Goal: Information Seeking & Learning: Learn about a topic

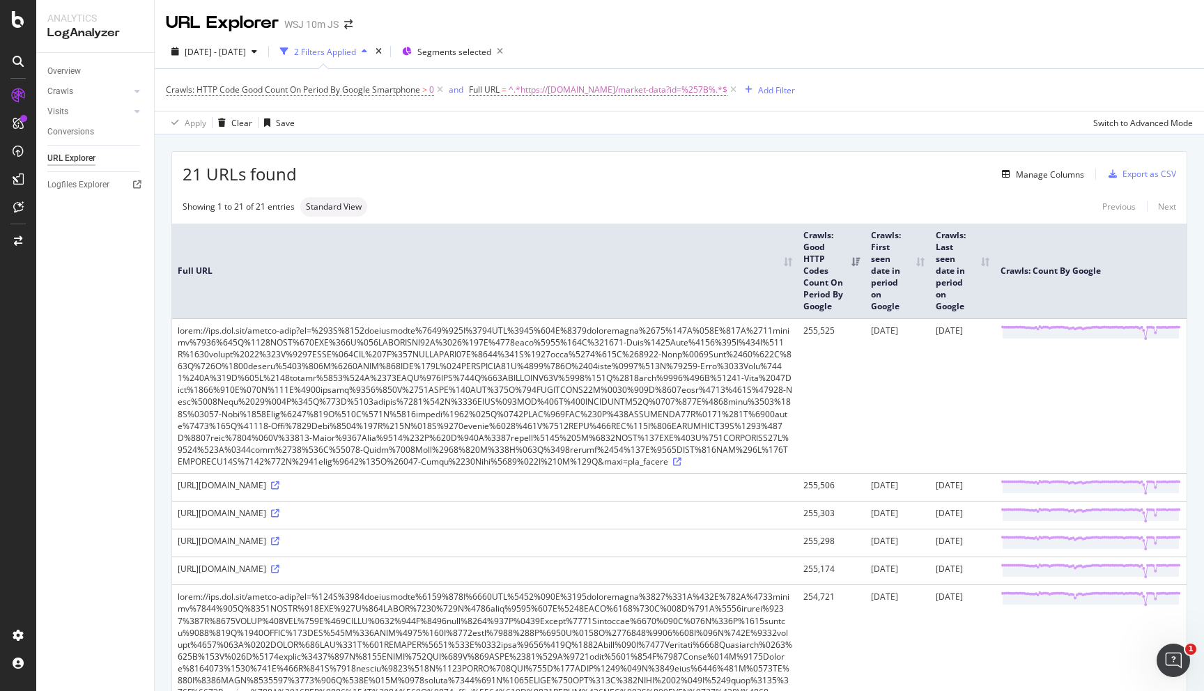
drag, startPoint x: 732, startPoint y: 465, endPoint x: 179, endPoint y: 321, distance: 571.5
click at [179, 321] on td at bounding box center [484, 395] width 625 height 155
copy div "https://www.wsj.com/market-data?id=%257B%2522application%2522%253A%2522WSJ%2522…"
drag, startPoint x: 662, startPoint y: 557, endPoint x: 202, endPoint y: 476, distance: 467.5
click at [202, 476] on td "https://www.wsj.com/market-data?id=%257B%2522application%2522%253A%2522WSJ%2522…" at bounding box center [484, 487] width 625 height 28
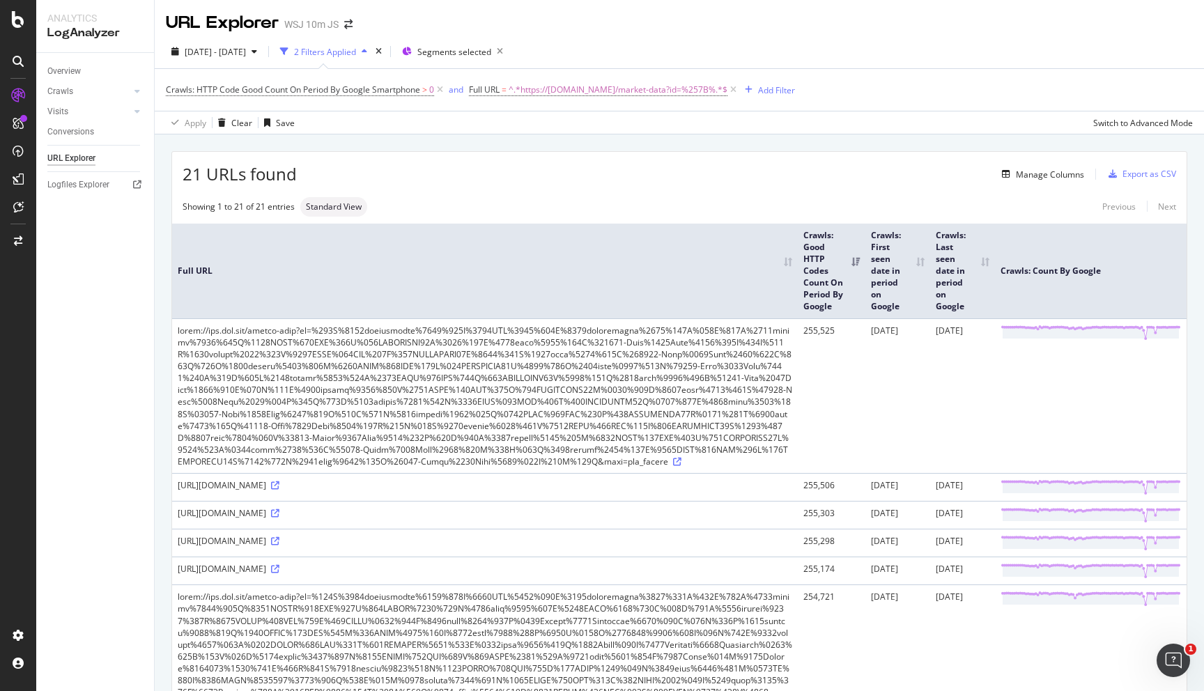
copy div "https://www.wsj.com/market-data?id=%257B%2522application%2522%253A%2522WSJ%2522…"
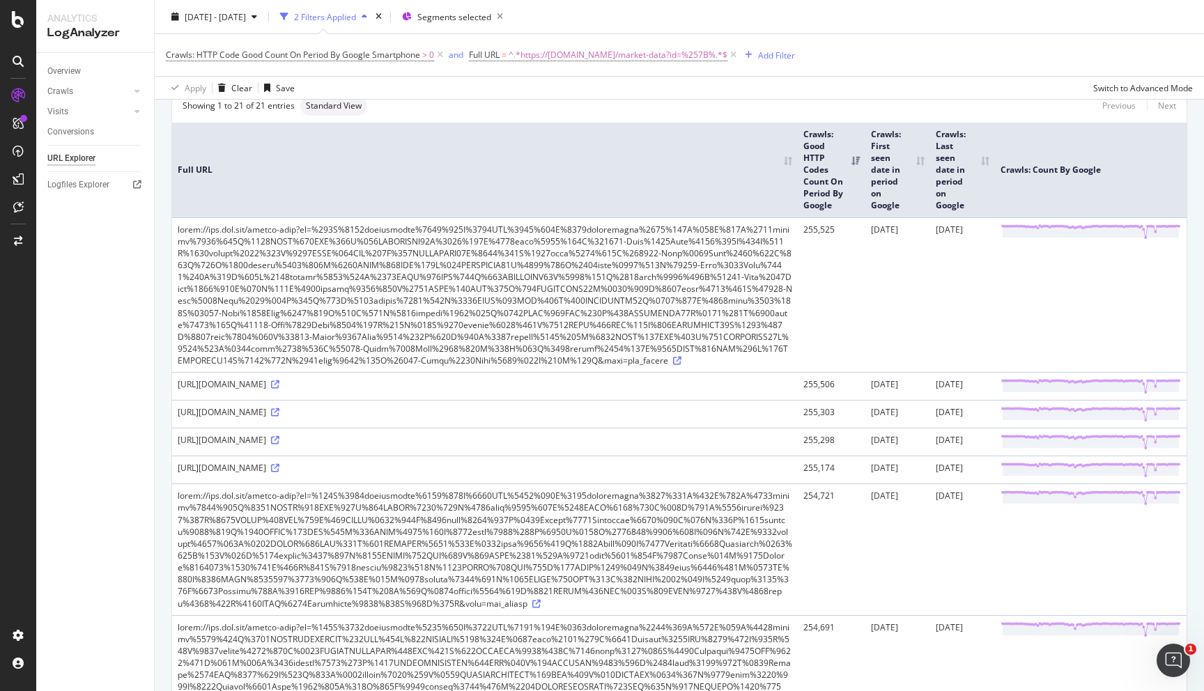
scroll to position [102, 0]
drag, startPoint x: 476, startPoint y: 561, endPoint x: 95, endPoint y: 490, distance: 387.6
click at [95, 490] on div "Analytics LogAnalyzer Overview Crawls Daily Distribution Segments Distribution …" at bounding box center [619, 345] width 1167 height 691
click at [405, 417] on div "https://www.wsj.com/market-data?id=%257B%2522application%2522%253A%2522WSJ%2522…" at bounding box center [485, 411] width 614 height 12
drag, startPoint x: 479, startPoint y: 563, endPoint x: 216, endPoint y: 477, distance: 276.9
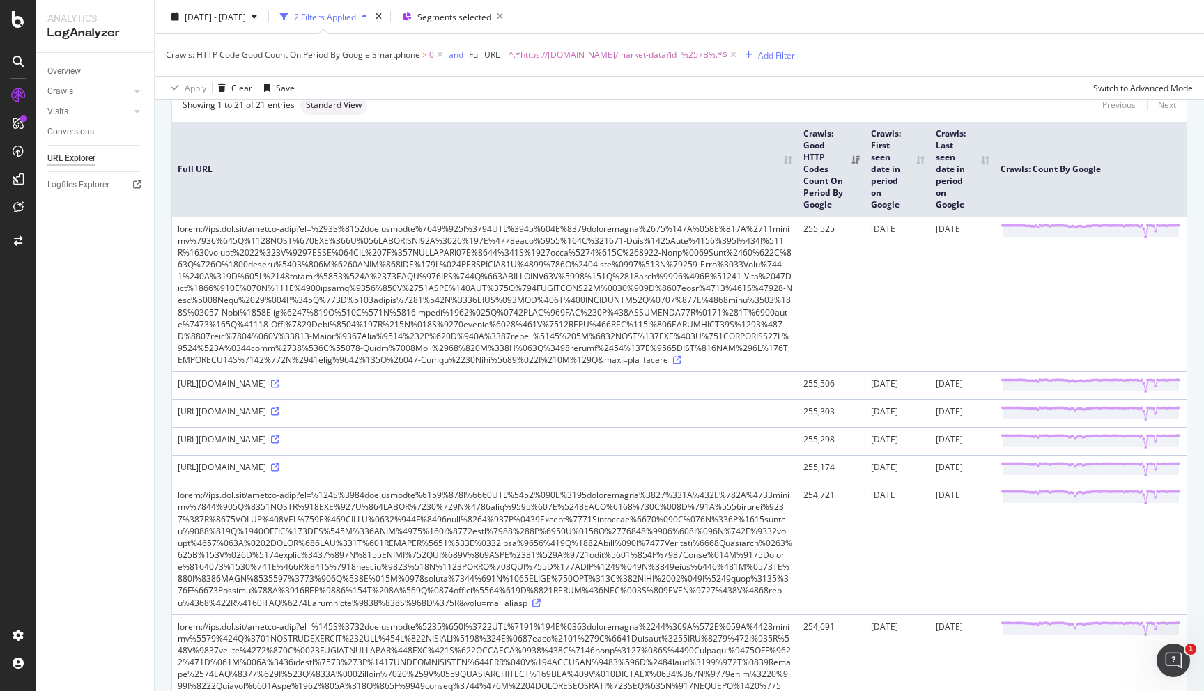
click at [216, 417] on div "https://www.wsj.com/market-data?id=%257B%2522application%2522%253A%2522WSJ%2522…" at bounding box center [485, 411] width 614 height 12
drag, startPoint x: 475, startPoint y: 566, endPoint x: 178, endPoint y: 479, distance: 309.2
click at [178, 417] on div "https://www.wsj.com/market-data?id=%257B%2522application%2522%253A%2522WSJ%2522…" at bounding box center [485, 411] width 614 height 12
copy div "https://www.wsj.com/market-data?id=%257B%2522application%2522%253A%2522WSJ%2522…"
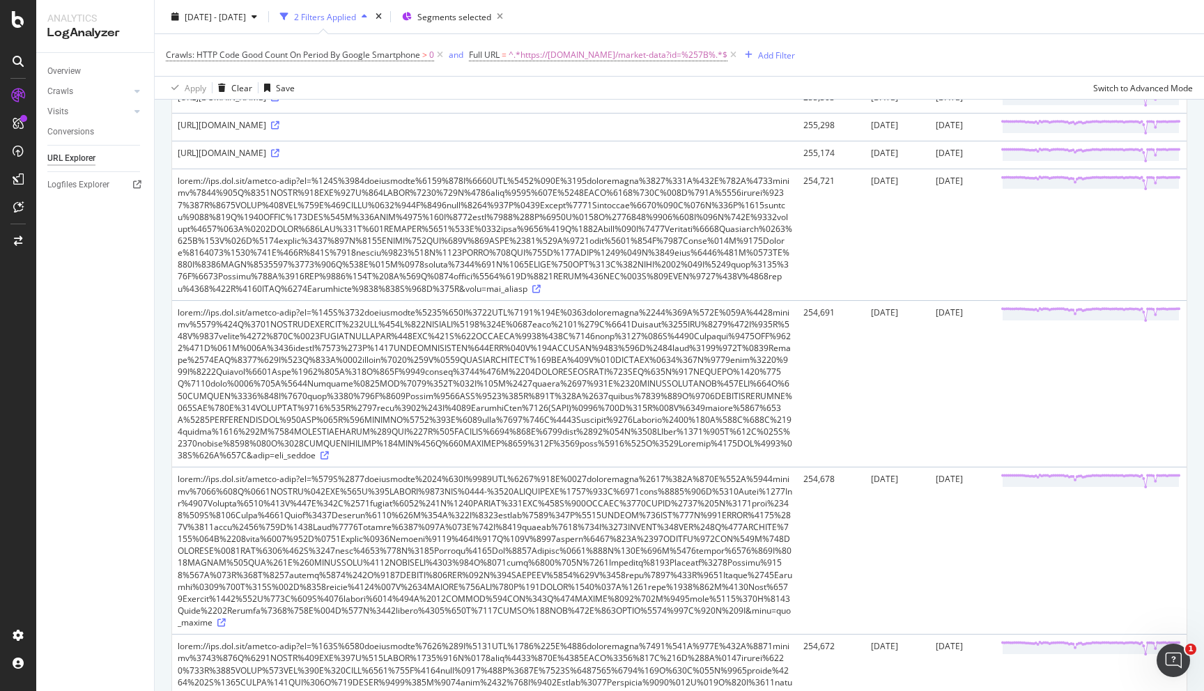
scroll to position [0, 0]
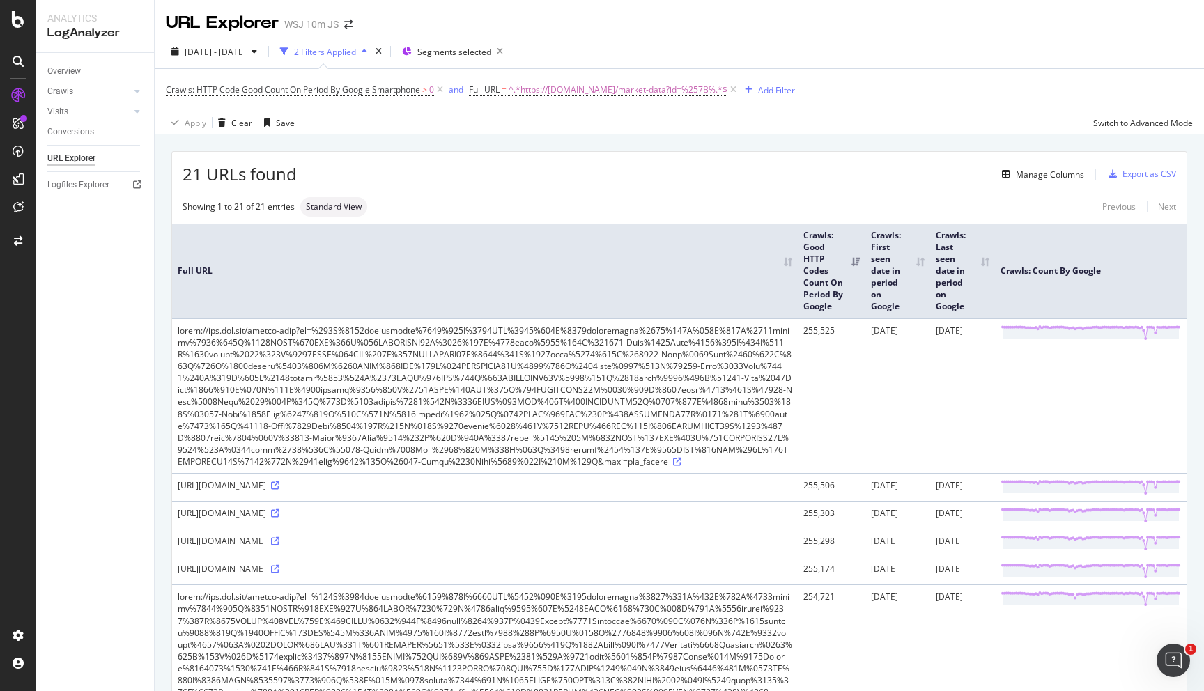
click at [1158, 176] on div "Export as CSV" at bounding box center [1149, 174] width 54 height 12
click at [1133, 180] on div "Export as CSV" at bounding box center [1149, 174] width 54 height 12
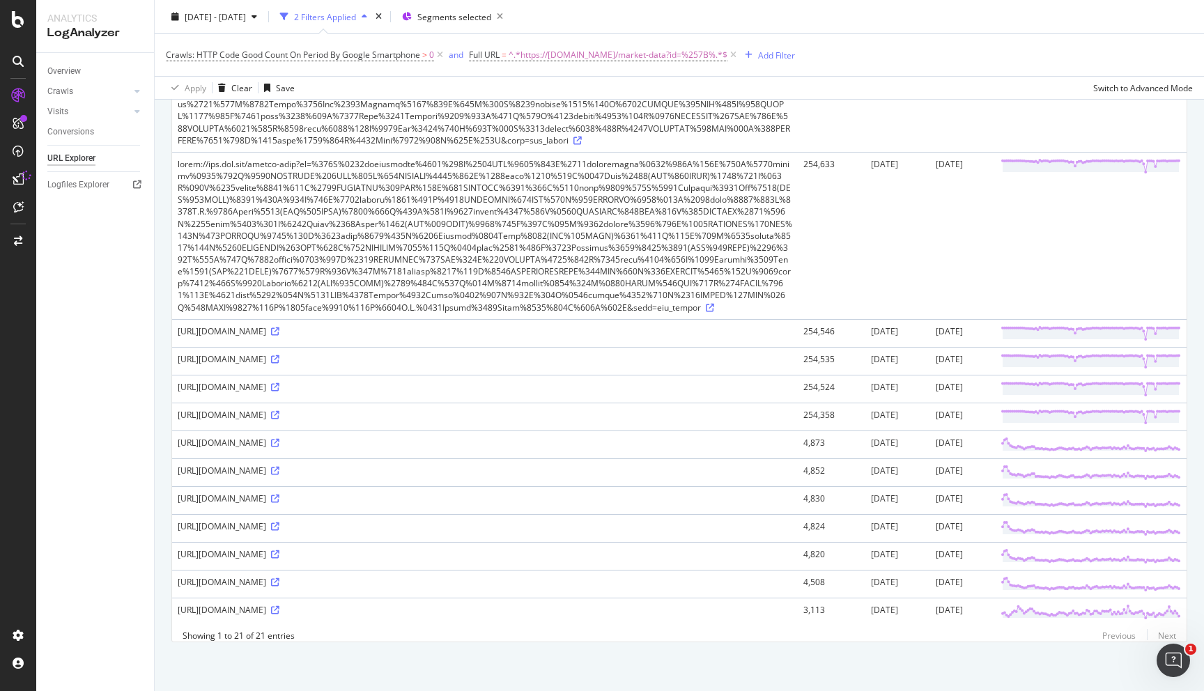
scroll to position [1173, 0]
click at [279, 391] on icon at bounding box center [275, 387] width 8 height 8
drag, startPoint x: 382, startPoint y: 535, endPoint x: 192, endPoint y: 524, distance: 190.5
click at [192, 403] on td "https://www.wsj.com/market-data?id=%257B%2522application%2522%253A%2522WSJ%2522…" at bounding box center [484, 389] width 625 height 28
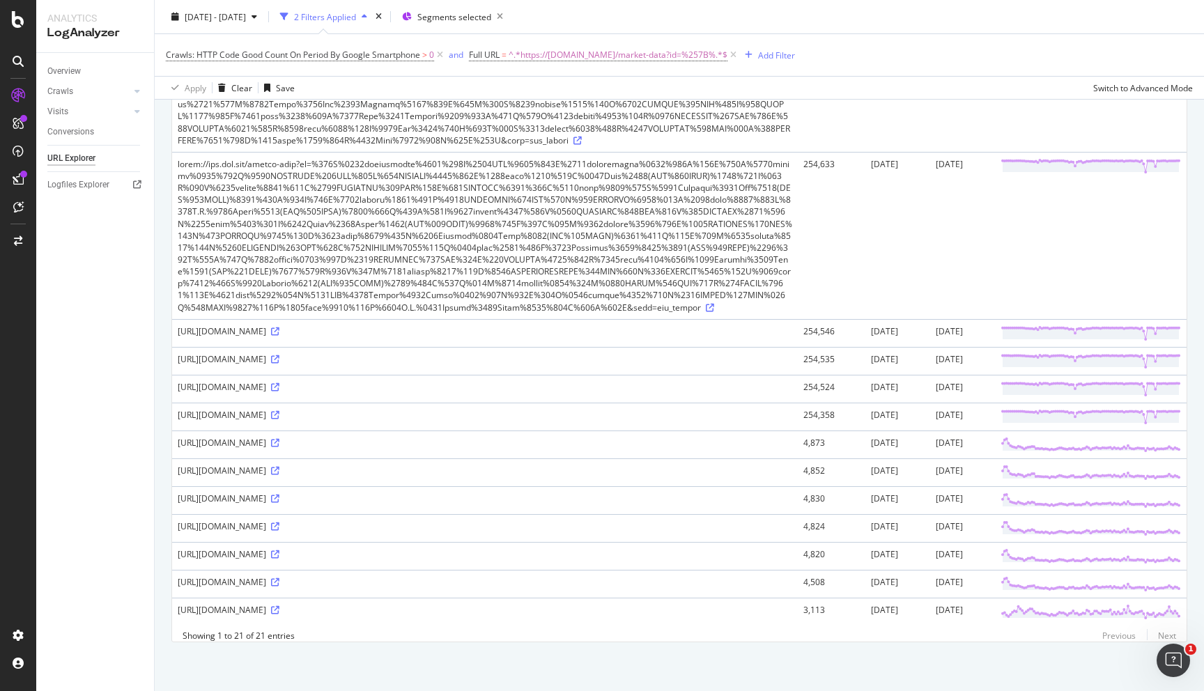
drag, startPoint x: 269, startPoint y: 538, endPoint x: 175, endPoint y: 448, distance: 130.1
click at [175, 430] on td "https://www.wsj.com/market-data?id=%257B%2522application%2522%253A%2522WSJ%2522…" at bounding box center [484, 417] width 625 height 28
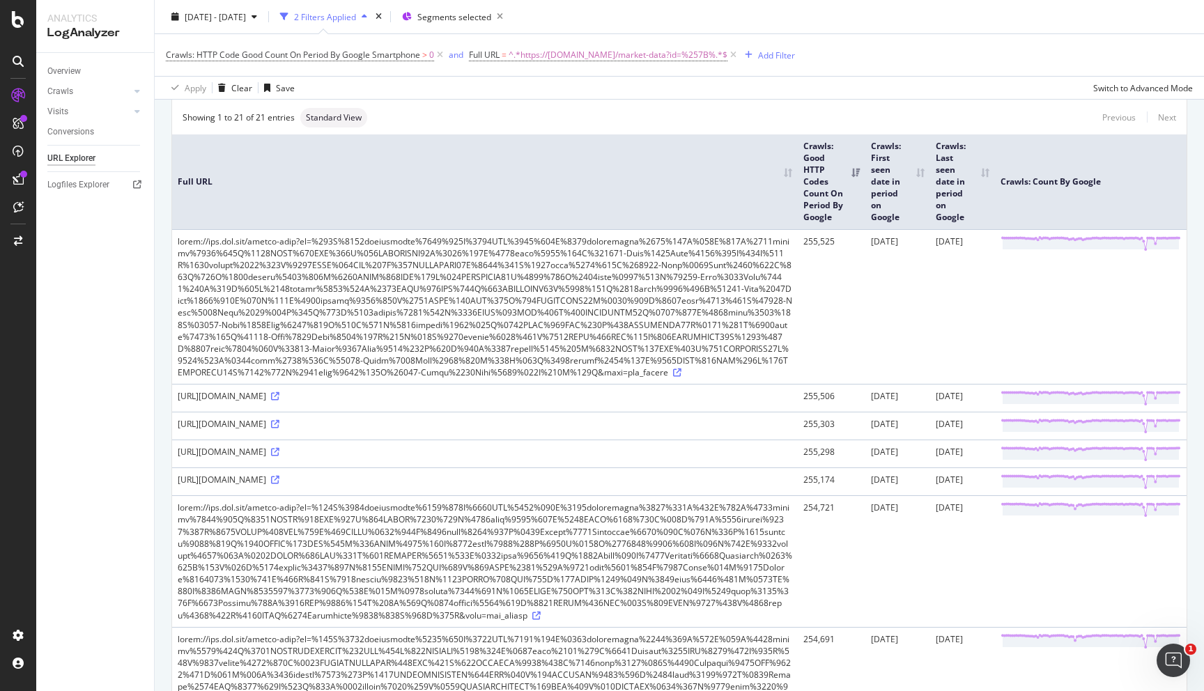
scroll to position [0, 0]
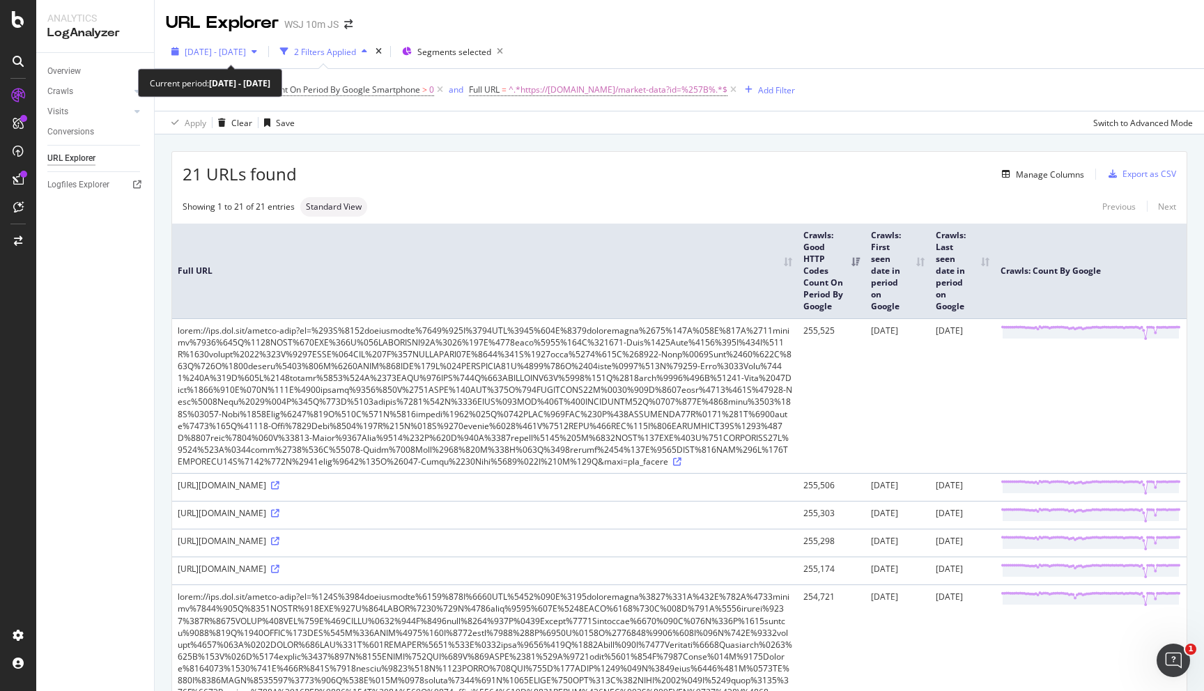
click at [244, 51] on span "2025 Apr. 25th - Jul. 24th" at bounding box center [215, 52] width 61 height 12
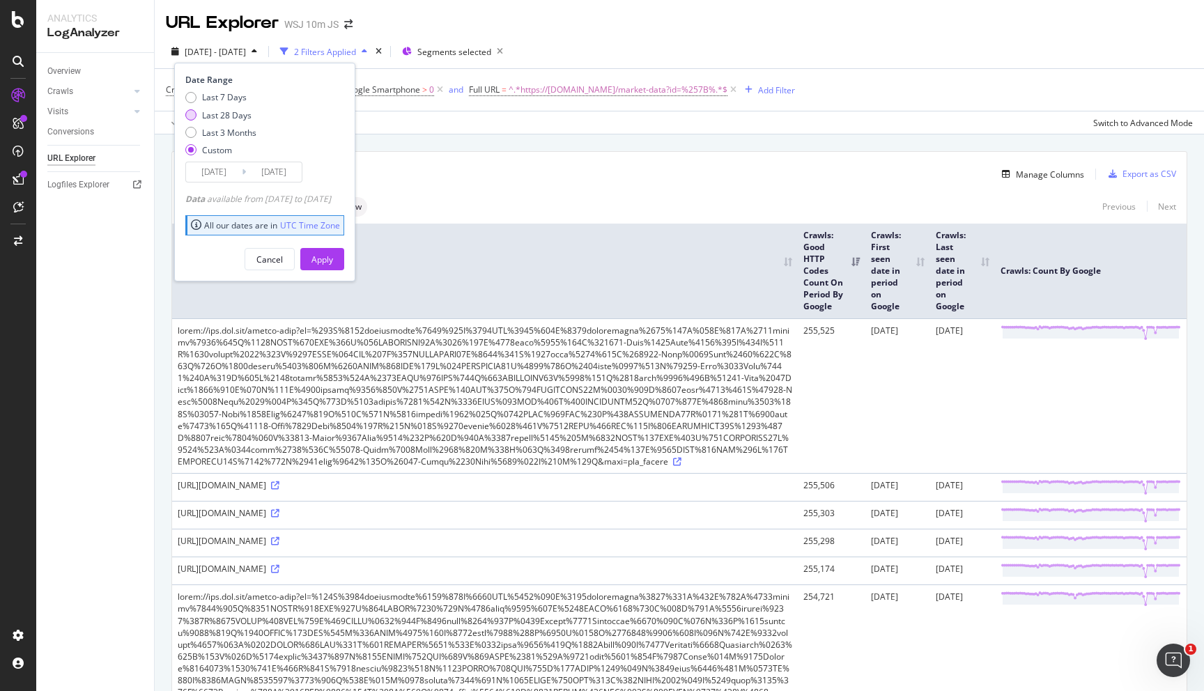
click at [235, 112] on div "Last 28 Days" at bounding box center [226, 115] width 49 height 12
type input "2025/07/22"
type input "2025/08/18"
click at [333, 260] on div "Apply" at bounding box center [322, 260] width 22 height 12
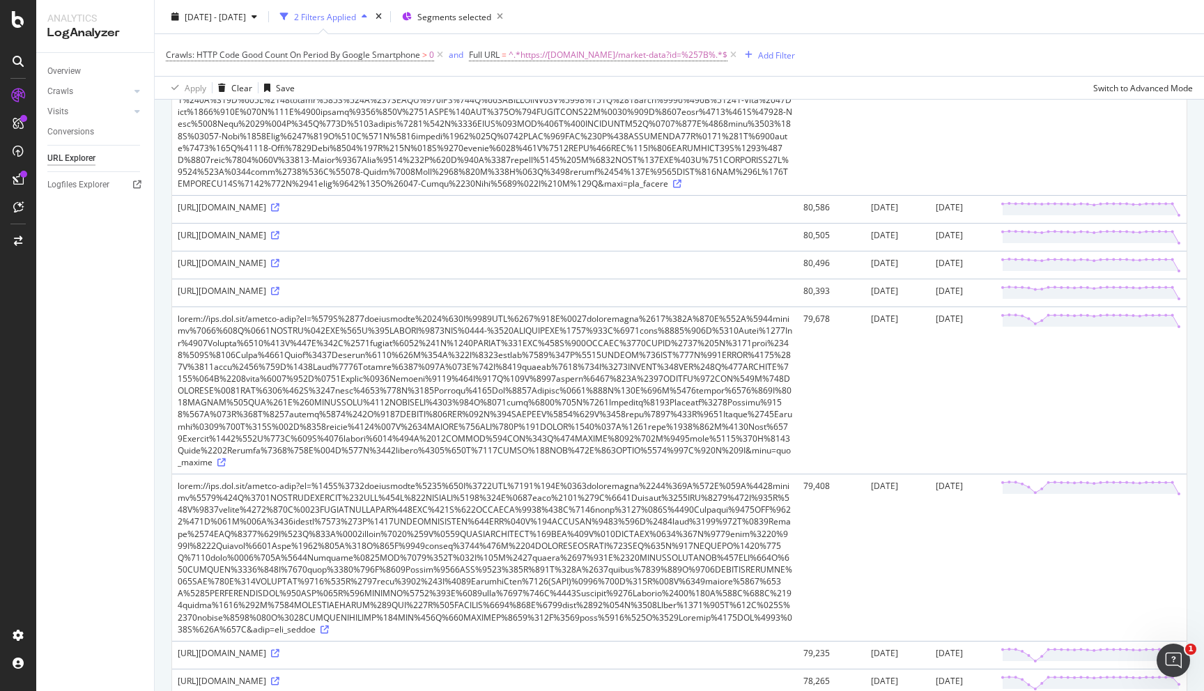
scroll to position [127, 0]
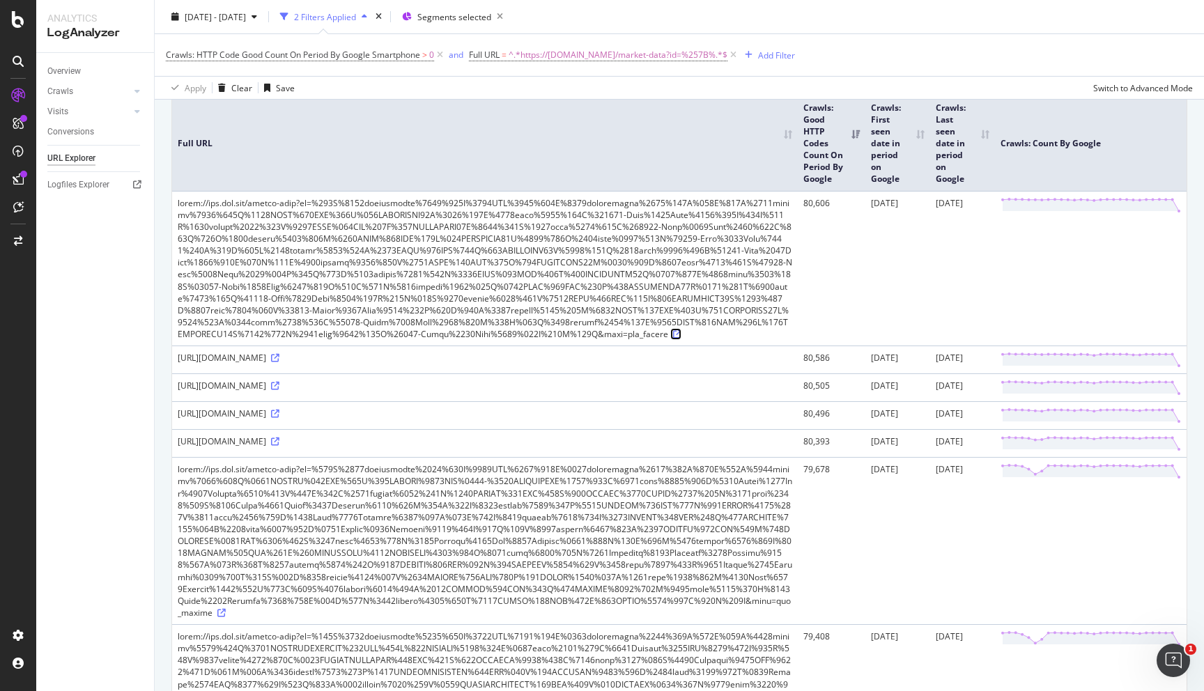
click at [681, 330] on icon at bounding box center [677, 334] width 8 height 8
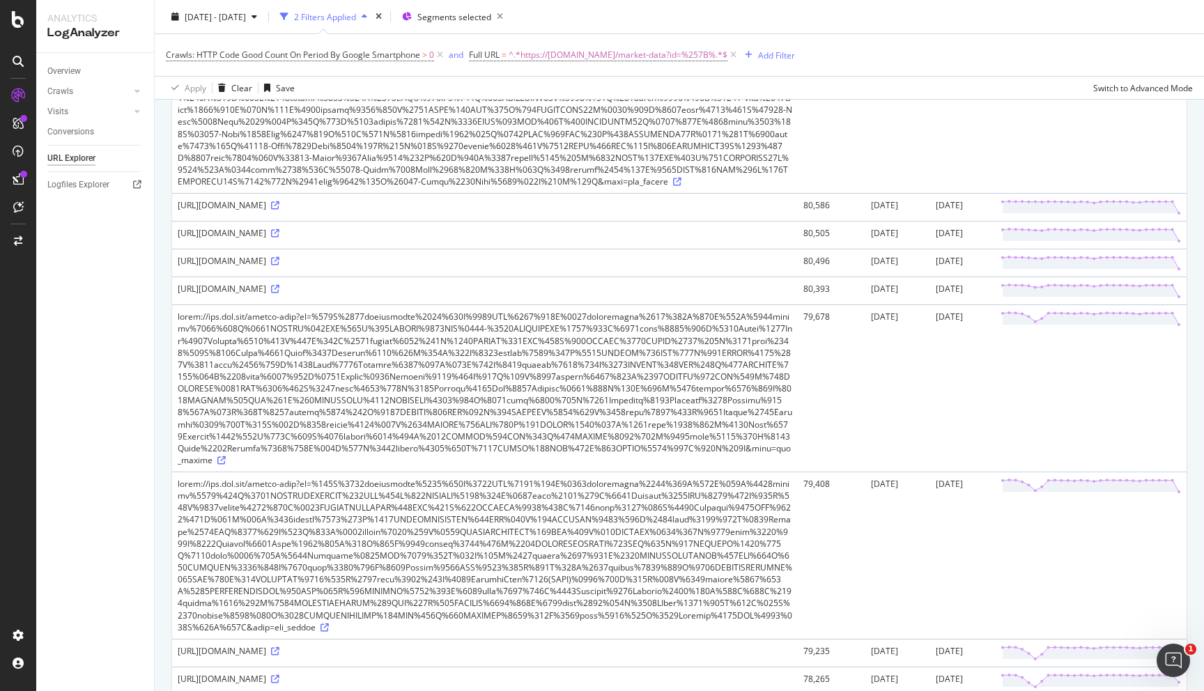
drag, startPoint x: 404, startPoint y: 457, endPoint x: 174, endPoint y: 444, distance: 230.2
click at [174, 304] on td "https://www.wsj.com/market-data?id=%257B%2522application%2522%253A%2522WSJ%2522…" at bounding box center [484, 291] width 625 height 28
copy div "https://www.wsj.com/market-data?id=%257B%2522application%2522%253A%2522WSJ%2522…"
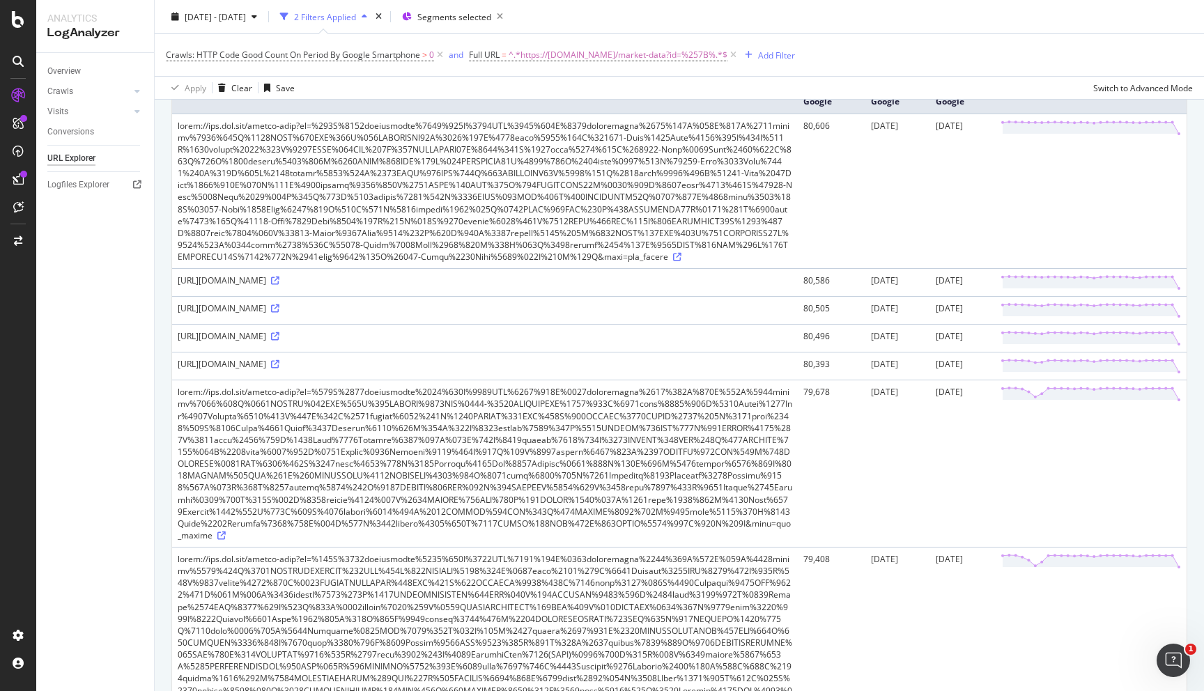
scroll to position [0, 0]
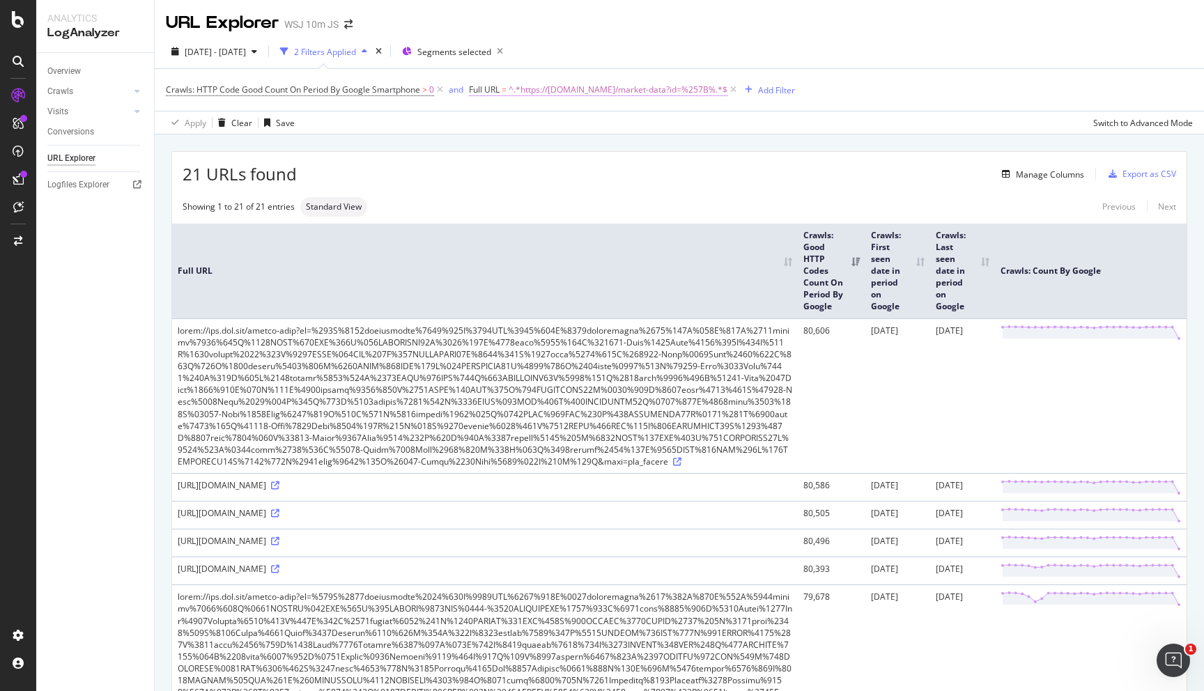
click at [656, 92] on span "^.*https://www.wsj.com/market-data?id=%257B%.*$" at bounding box center [617, 90] width 219 height 20
drag, startPoint x: 598, startPoint y: 148, endPoint x: 740, endPoint y: 149, distance: 142.8
click at [740, 149] on body "Analytics LogAnalyzer Overview Crawls Daily Distribution Segments Distribution …" at bounding box center [602, 345] width 1204 height 691
click at [746, 156] on div "21 URLs found Manage Columns Export as CSV" at bounding box center [679, 169] width 1014 height 34
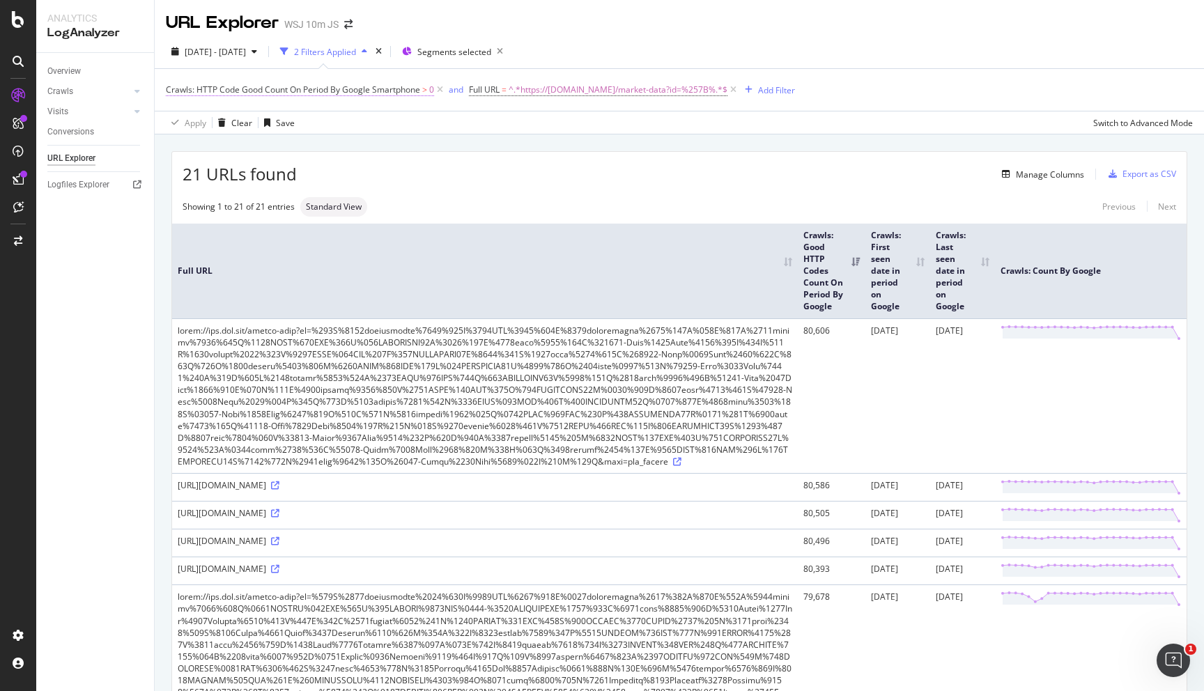
click at [409, 91] on span "Crawls: HTTP Code Good Count On Period By Google Smartphone" at bounding box center [293, 90] width 254 height 12
click at [458, 132] on div "Apply Clear Save Switch to Advanced Mode" at bounding box center [679, 122] width 1049 height 23
click at [439, 93] on icon at bounding box center [440, 90] width 12 height 14
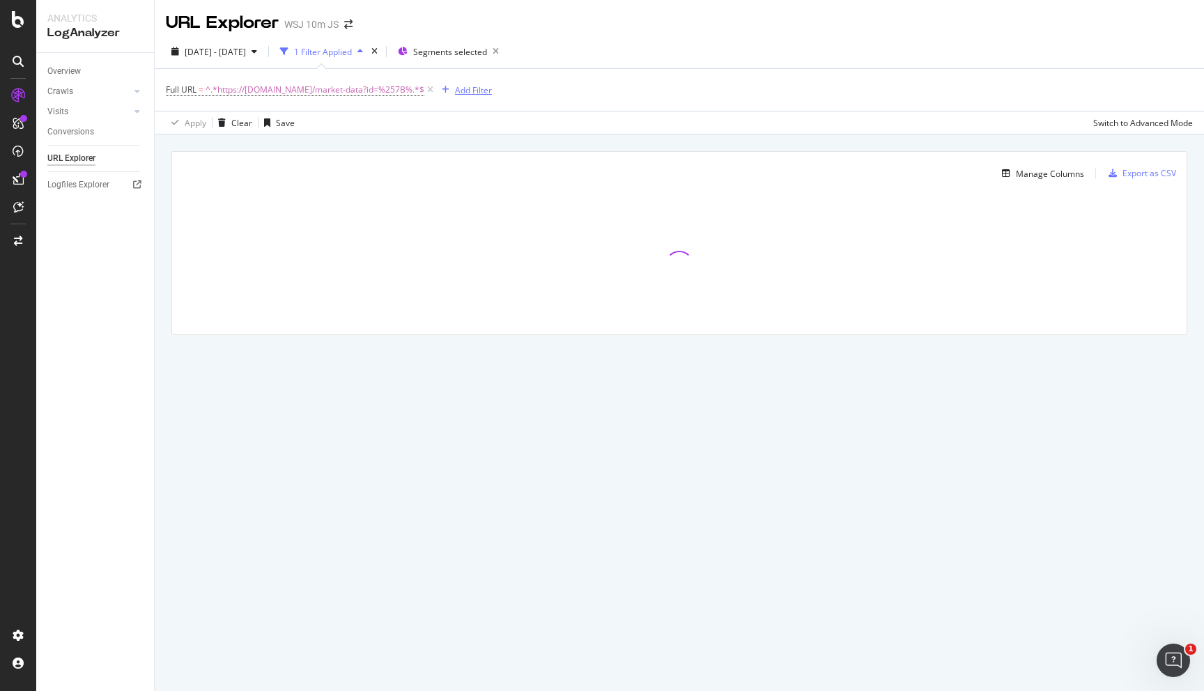
click at [465, 92] on div "Add Filter" at bounding box center [473, 90] width 37 height 12
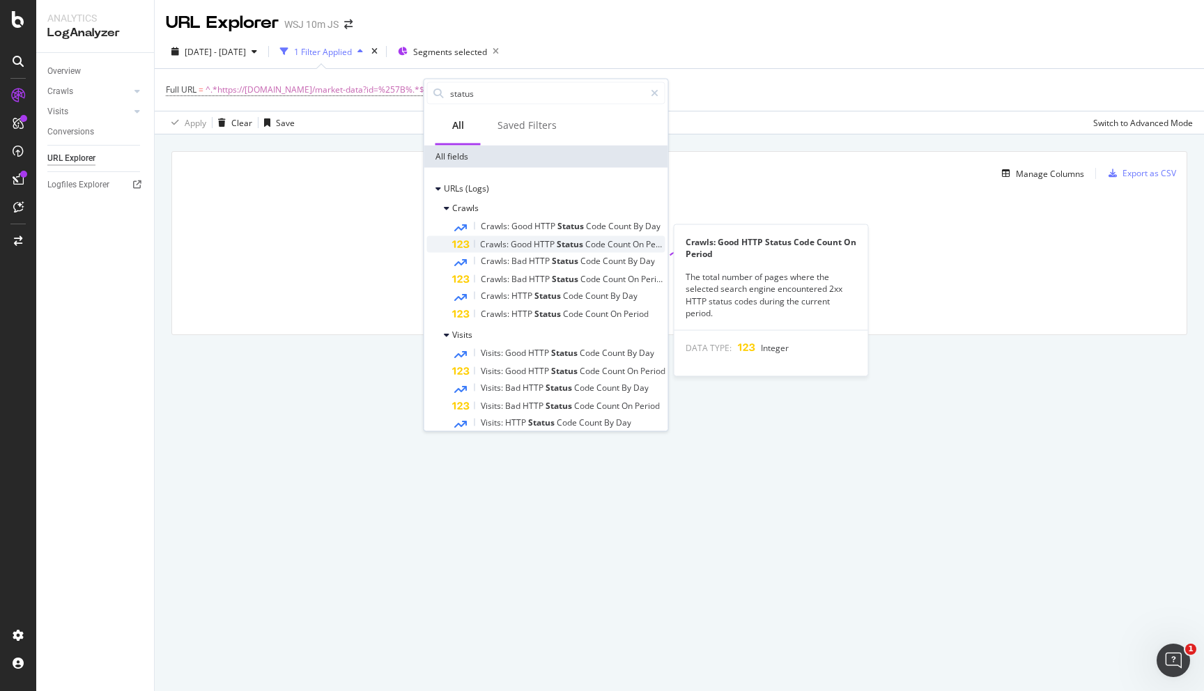
scroll to position [29, 0]
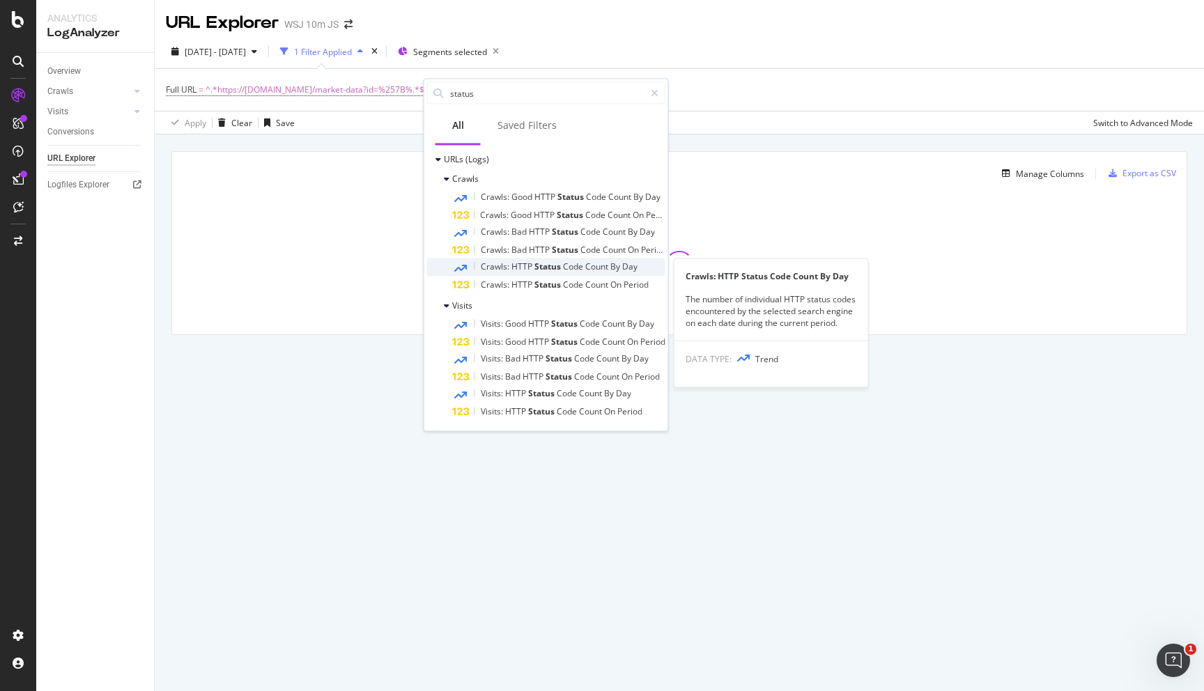
type input "status"
click at [578, 266] on span "Code" at bounding box center [574, 266] width 22 height 12
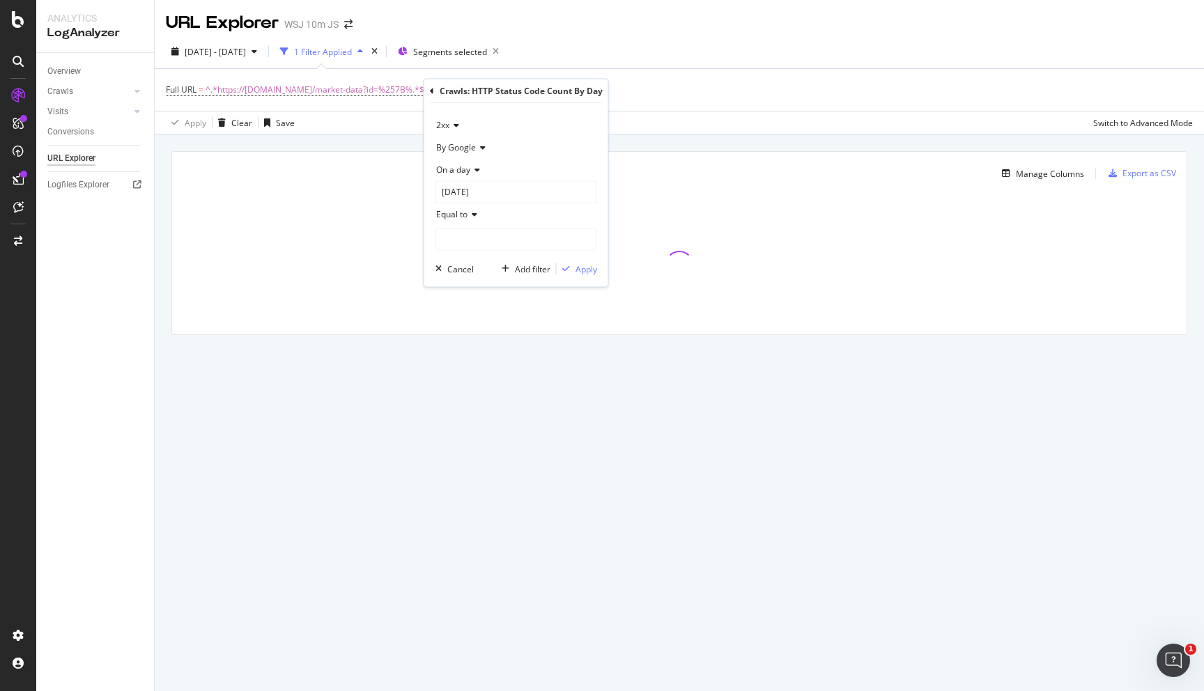
click at [460, 125] on div "2xx" at bounding box center [516, 125] width 162 height 22
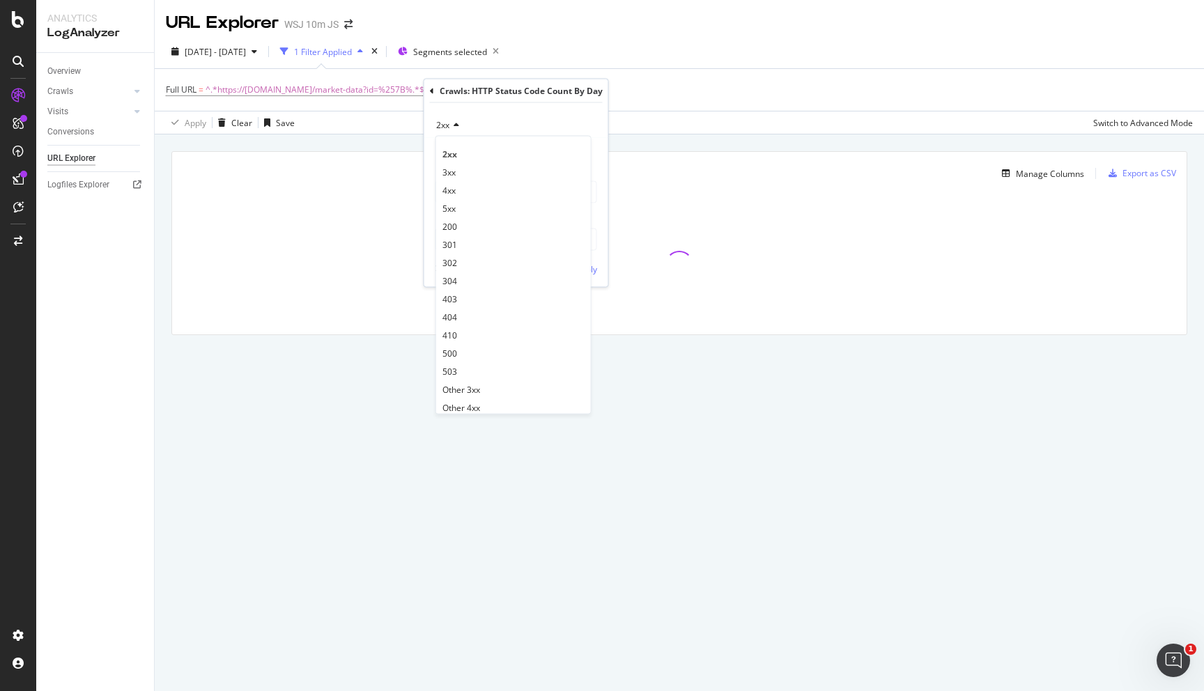
click at [460, 125] on div "2xx" at bounding box center [516, 125] width 162 height 22
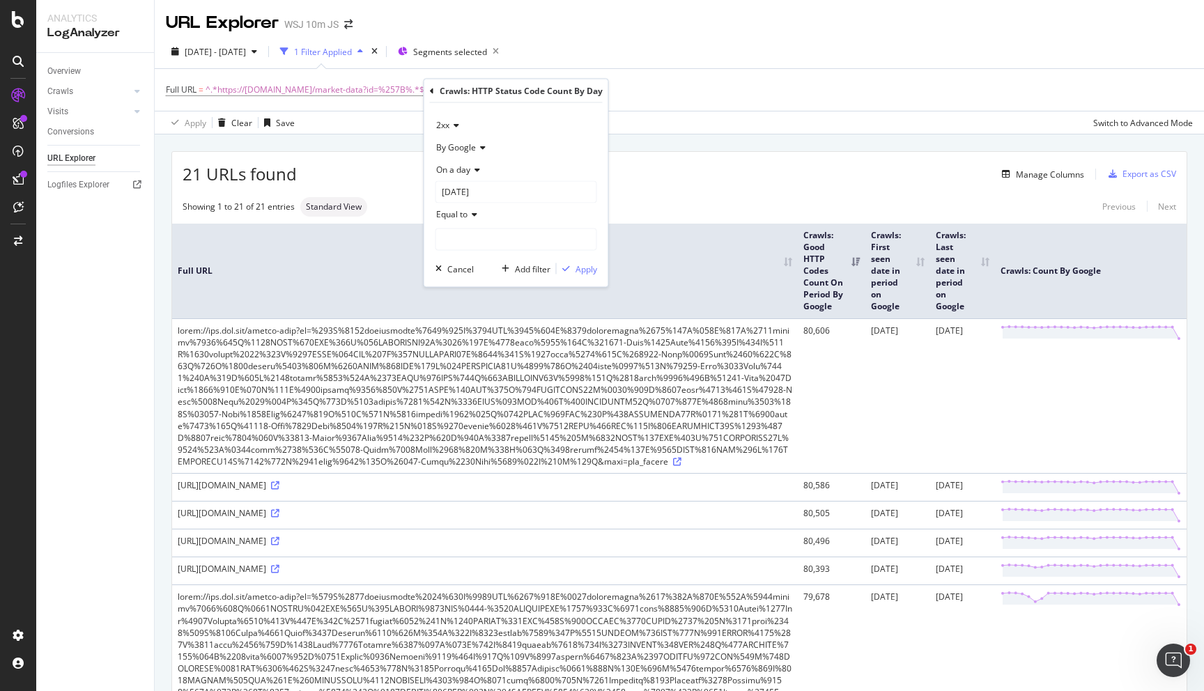
click at [704, 173] on div "Manage Columns" at bounding box center [690, 174] width 787 height 17
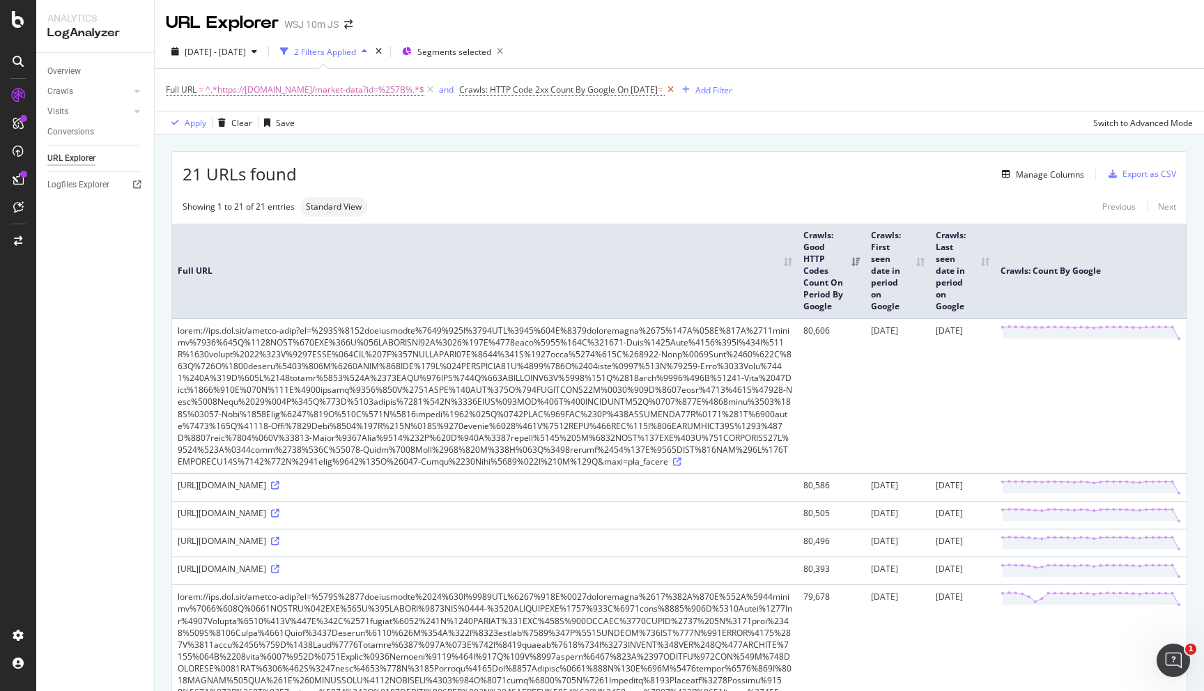
click at [674, 87] on icon at bounding box center [670, 90] width 12 height 14
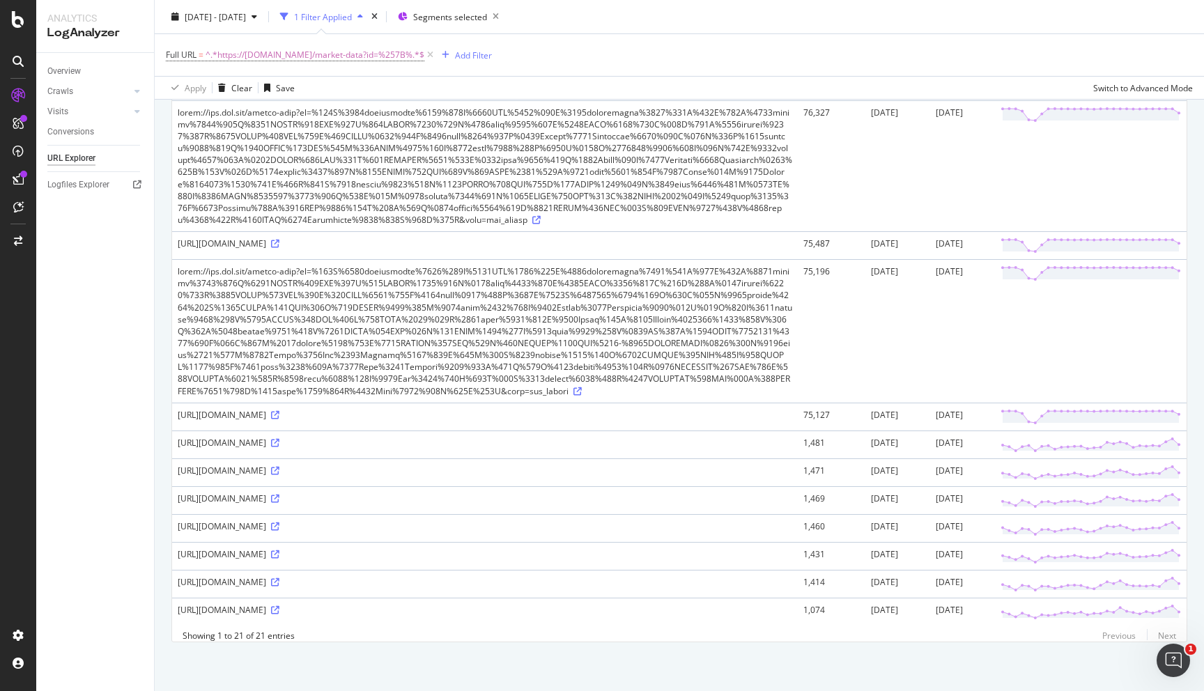
scroll to position [1462, 0]
click at [279, 550] on icon at bounding box center [275, 554] width 8 height 8
click at [573, 387] on icon at bounding box center [577, 391] width 8 height 8
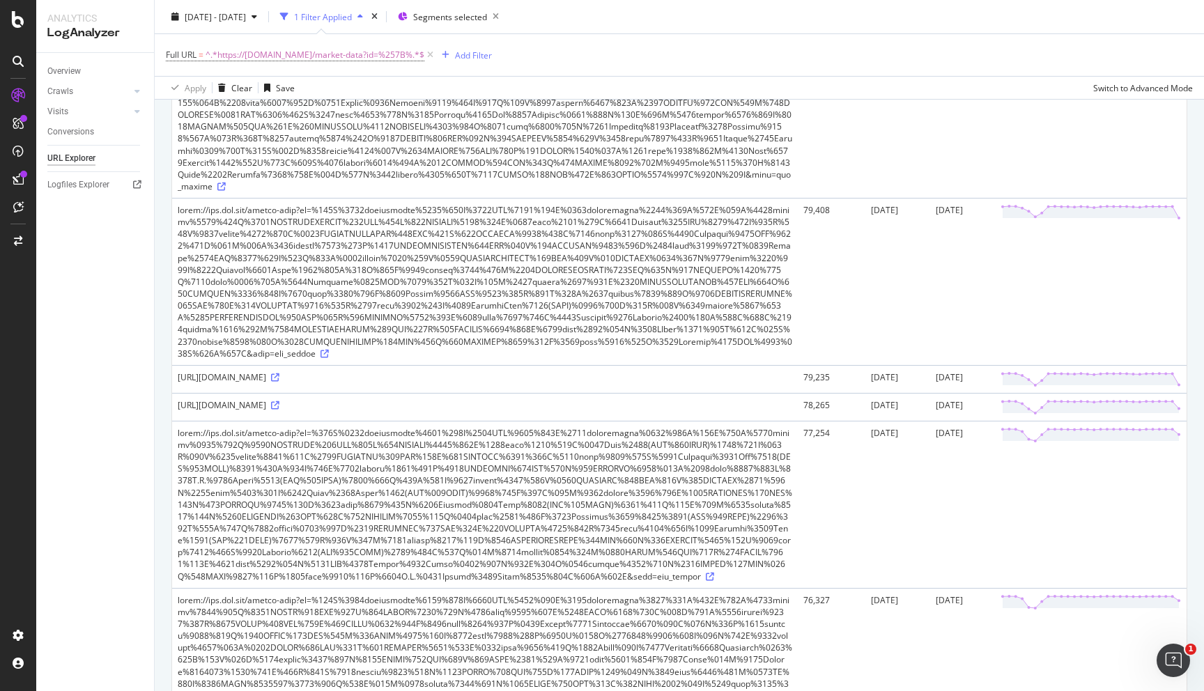
scroll to position [0, 0]
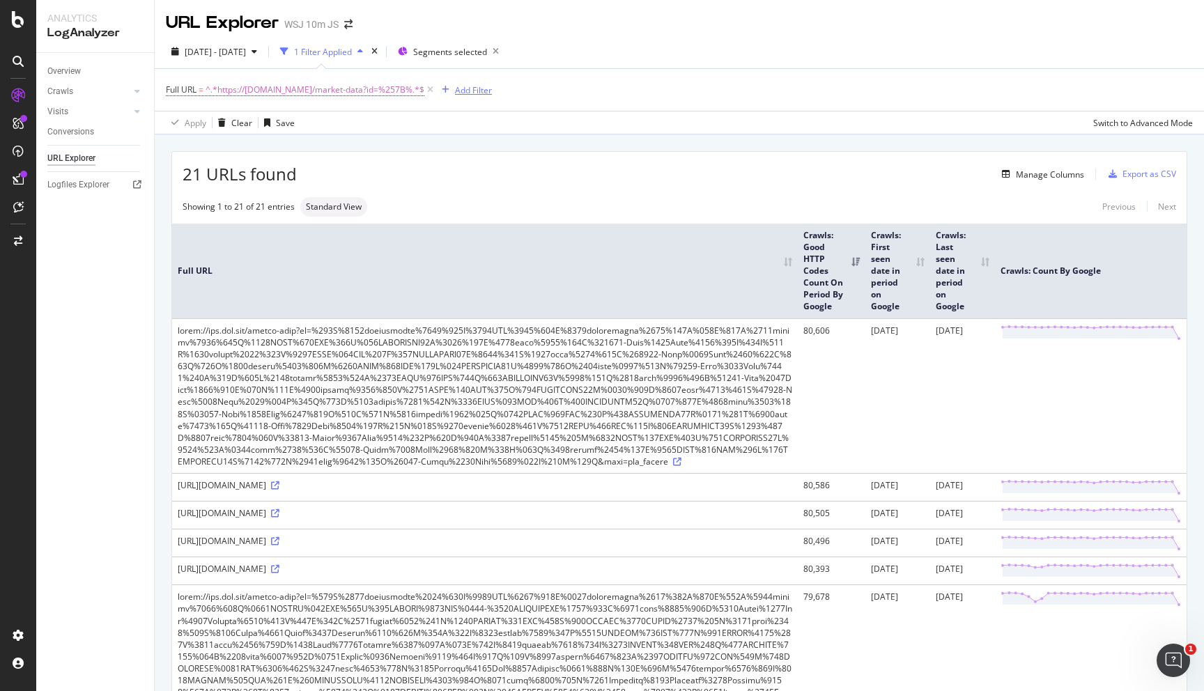
click at [437, 87] on div "button" at bounding box center [445, 90] width 19 height 8
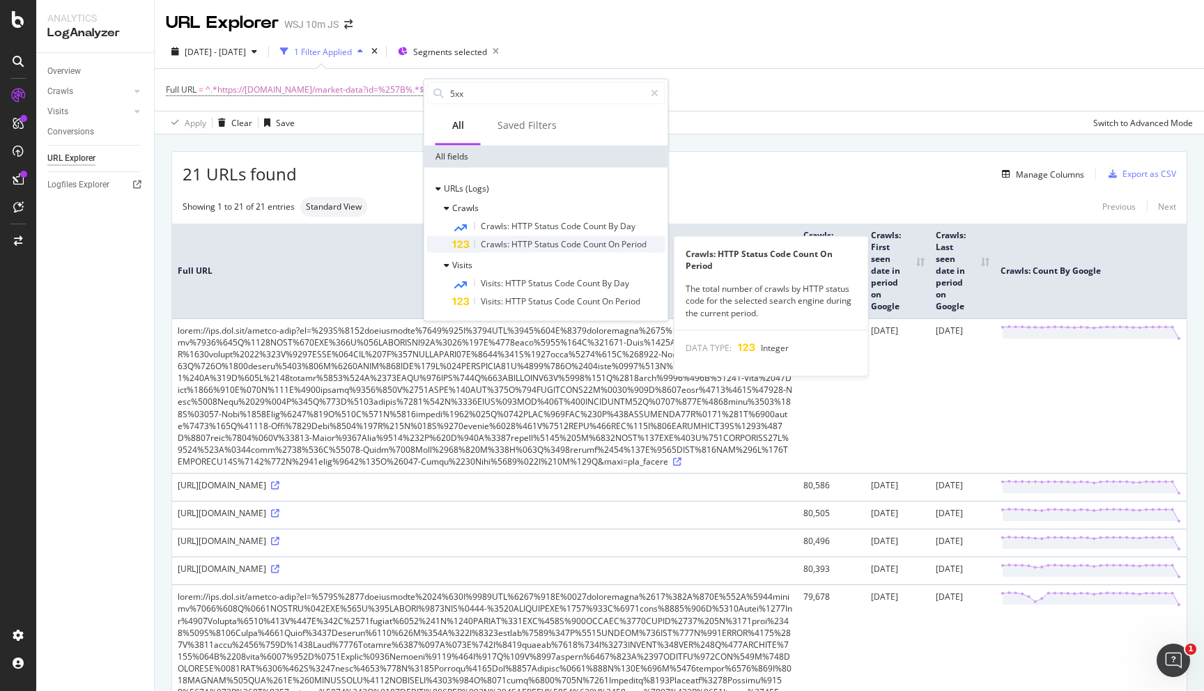
type input "5xx"
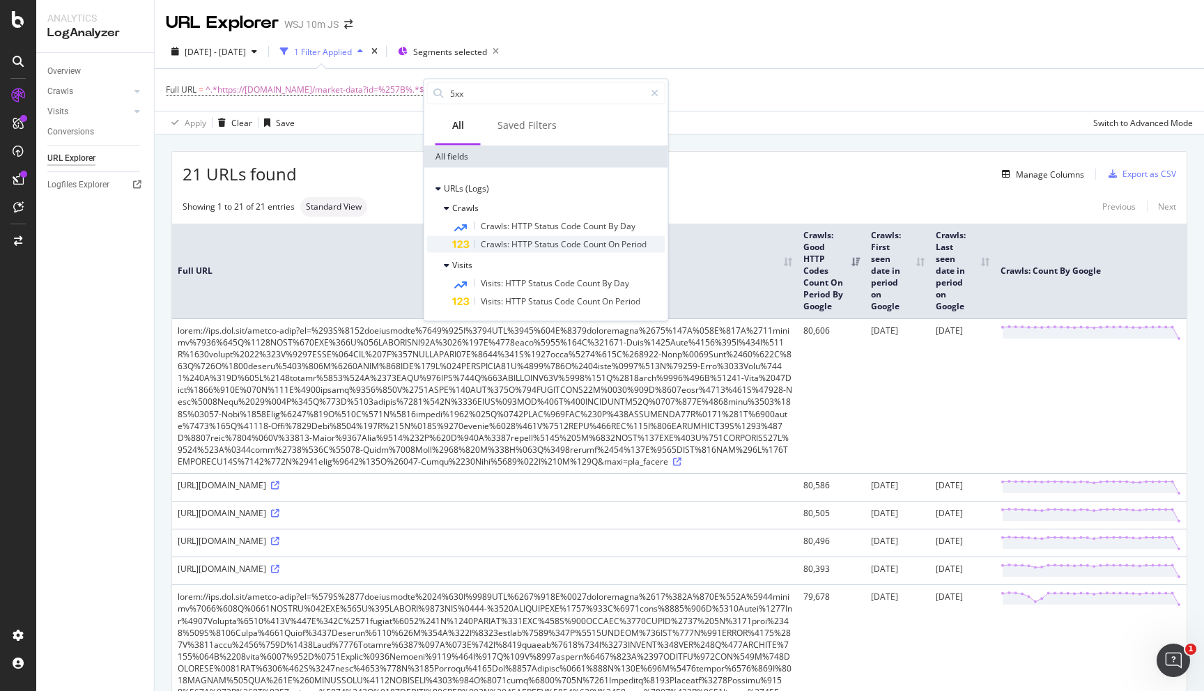
click at [581, 245] on span "Code" at bounding box center [572, 244] width 22 height 12
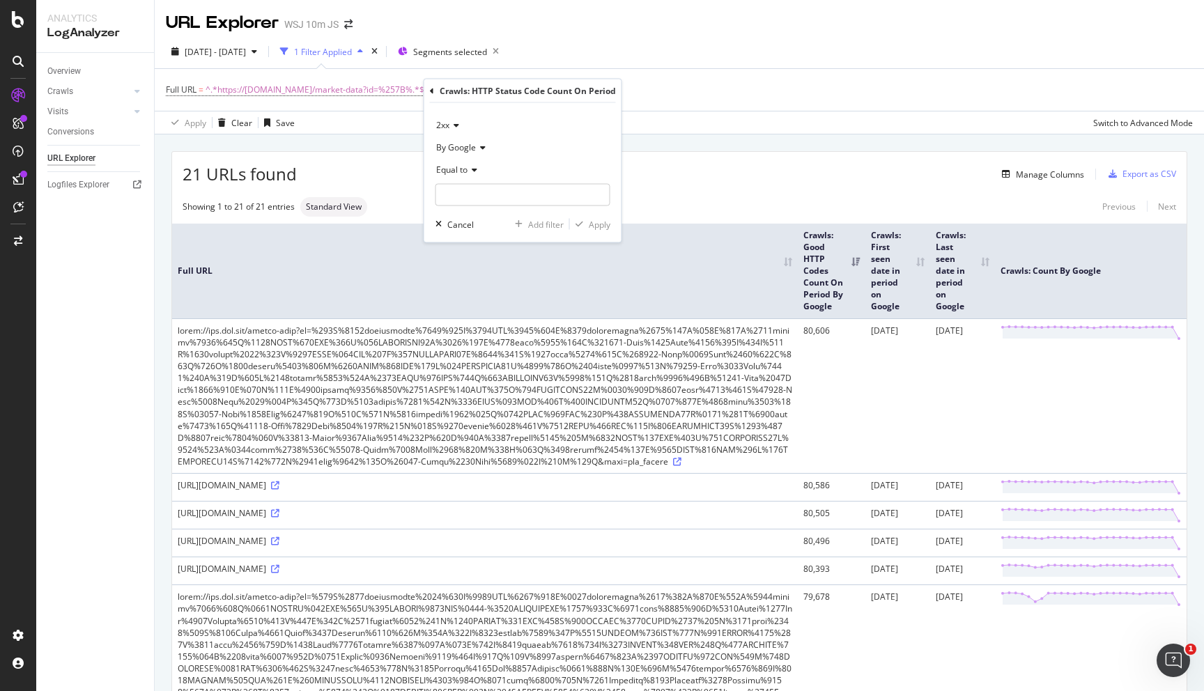
click at [455, 120] on div "2xx" at bounding box center [522, 125] width 175 height 22
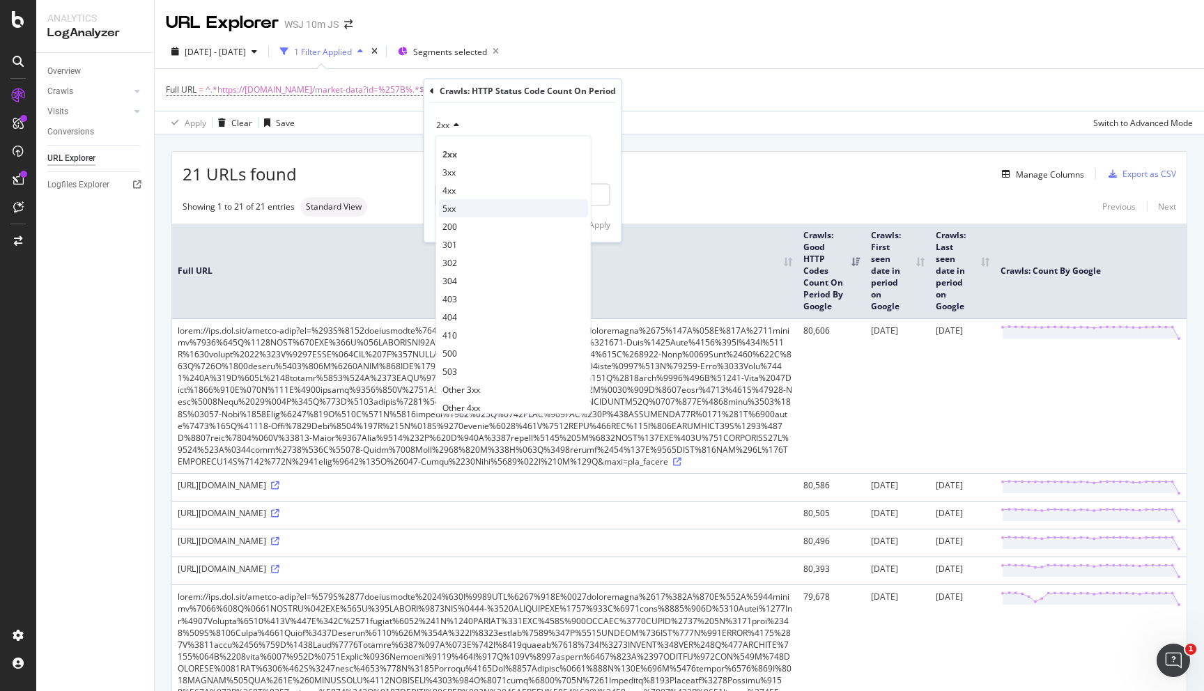
click at [453, 205] on span "5xx" at bounding box center [448, 208] width 13 height 12
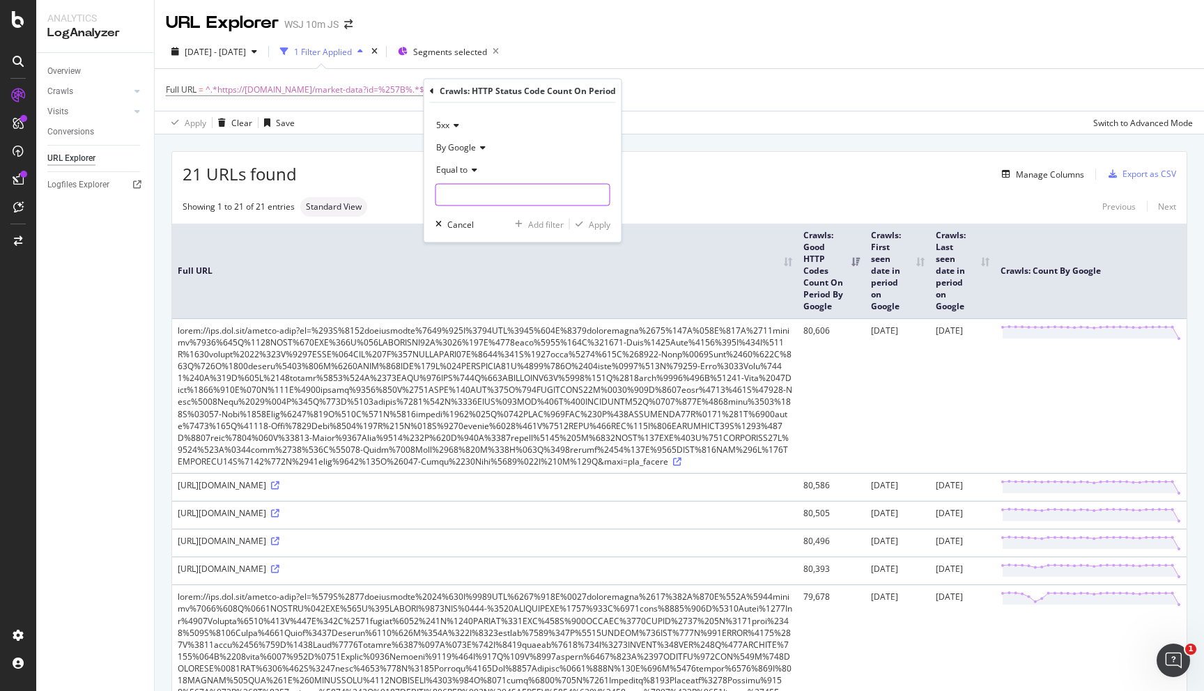
click at [514, 198] on input "number" at bounding box center [522, 195] width 175 height 22
click at [599, 192] on input "1" at bounding box center [522, 195] width 175 height 22
type input "2"
click at [599, 192] on input "2" at bounding box center [522, 195] width 175 height 22
click at [599, 202] on input "2" at bounding box center [522, 195] width 175 height 22
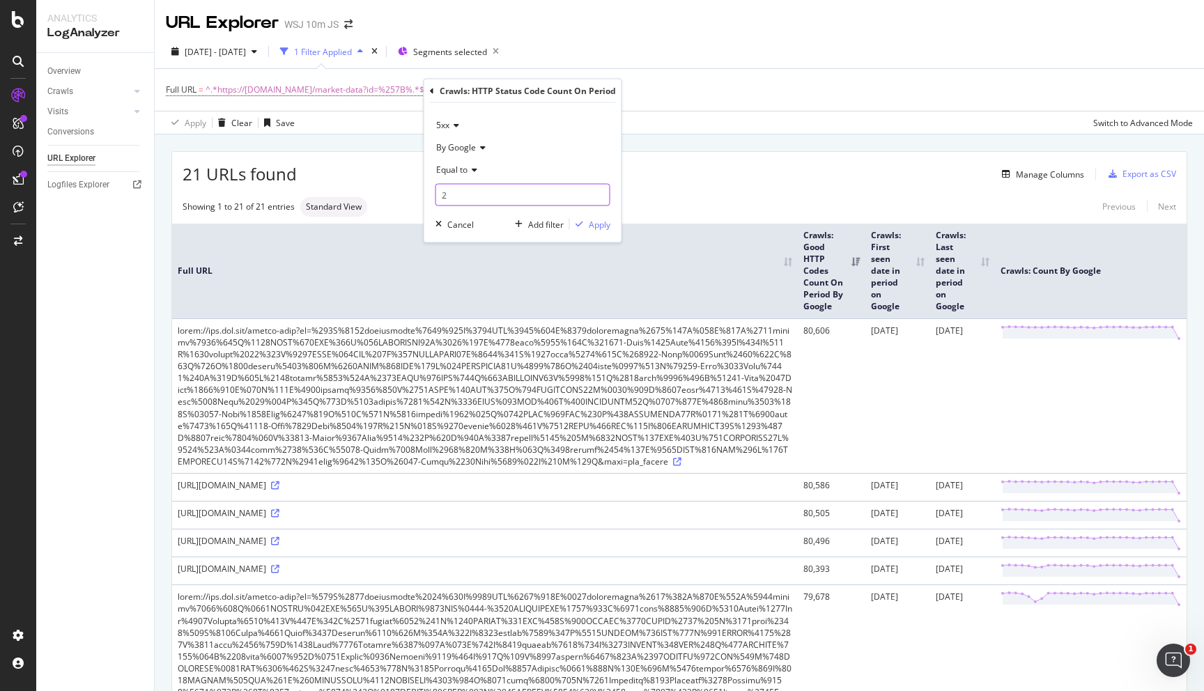
click at [599, 202] on input "2" at bounding box center [522, 195] width 175 height 22
click at [463, 170] on span "Equal to" at bounding box center [451, 170] width 31 height 12
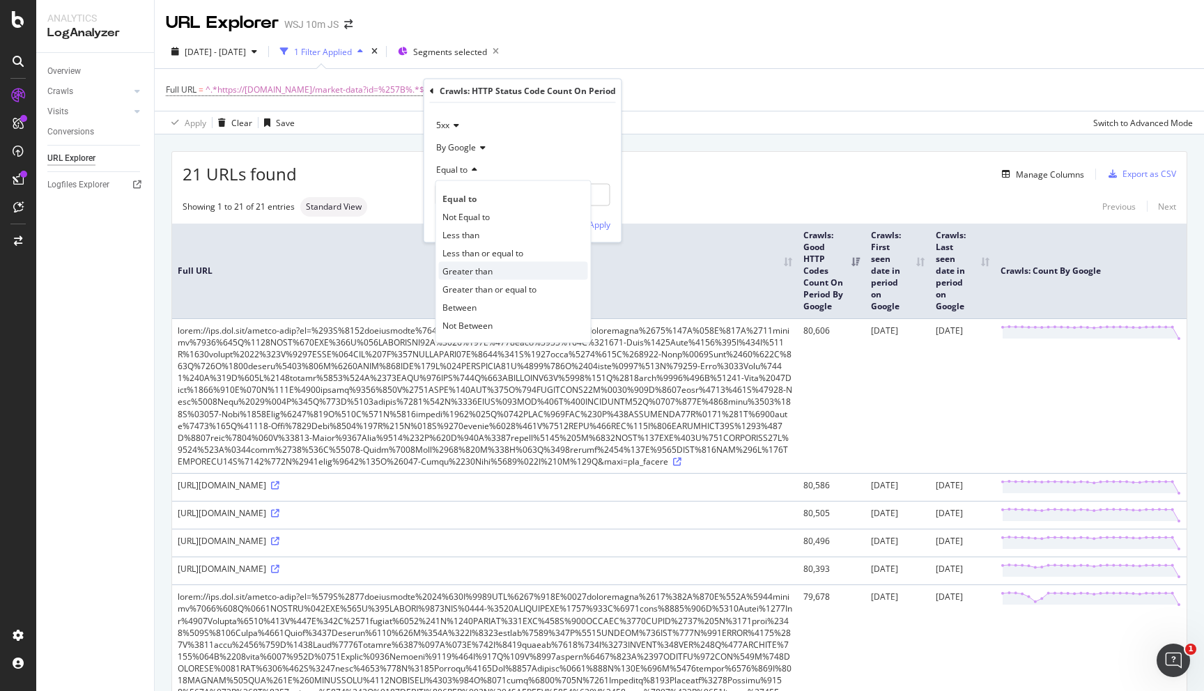
click at [485, 270] on span "Greater than" at bounding box center [467, 271] width 50 height 12
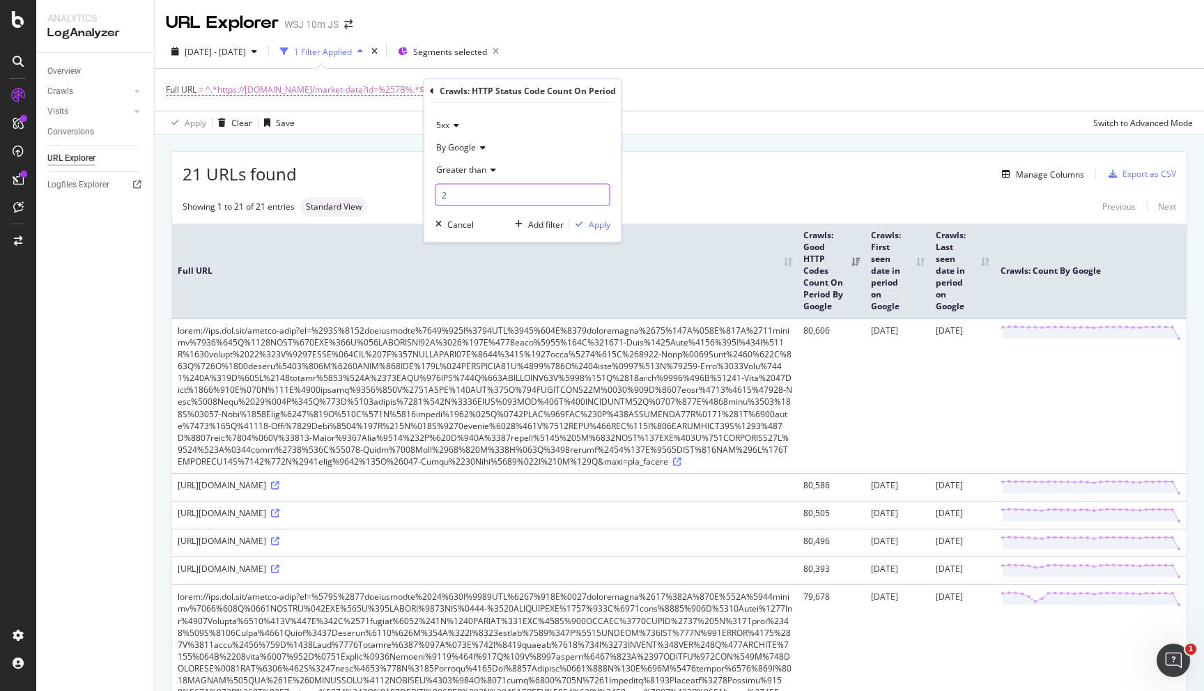
click at [478, 196] on input "2" at bounding box center [522, 195] width 175 height 22
type input "1"
type input "0"
click at [596, 226] on div "Apply" at bounding box center [600, 224] width 22 height 12
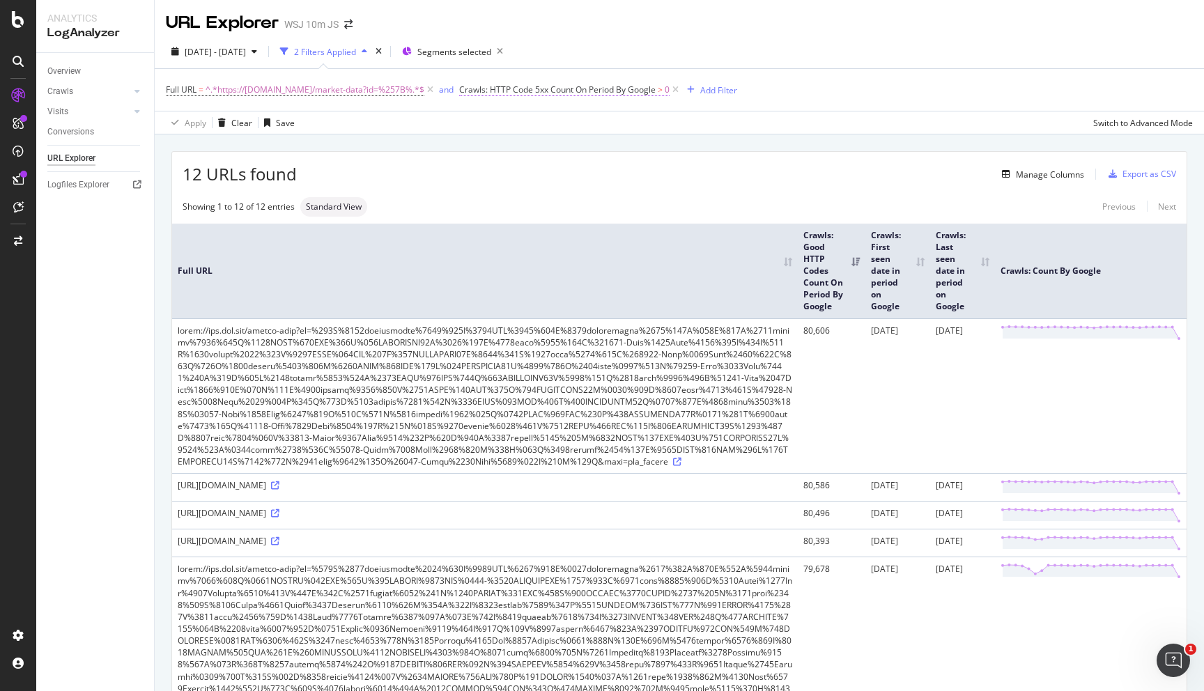
click at [610, 92] on span "Crawls: HTTP Code 5xx Count On Period By Google" at bounding box center [557, 90] width 196 height 12
click at [478, 125] on icon at bounding box center [477, 123] width 10 height 8
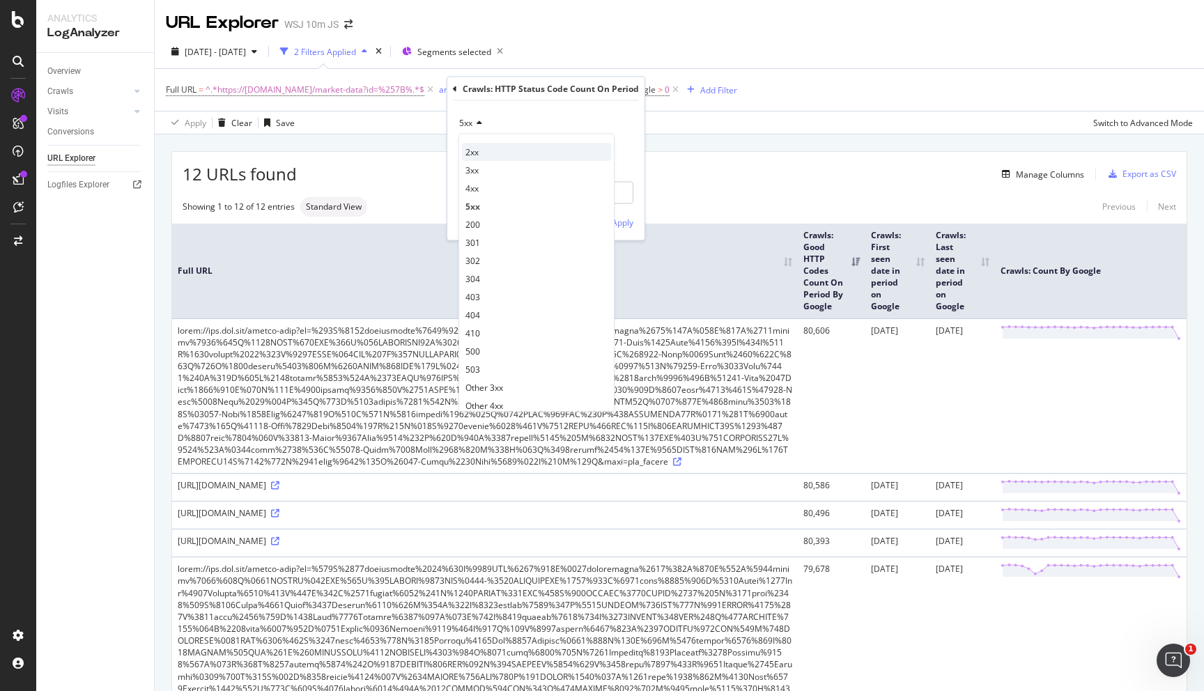
click at [472, 156] on span "2xx" at bounding box center [471, 152] width 13 height 12
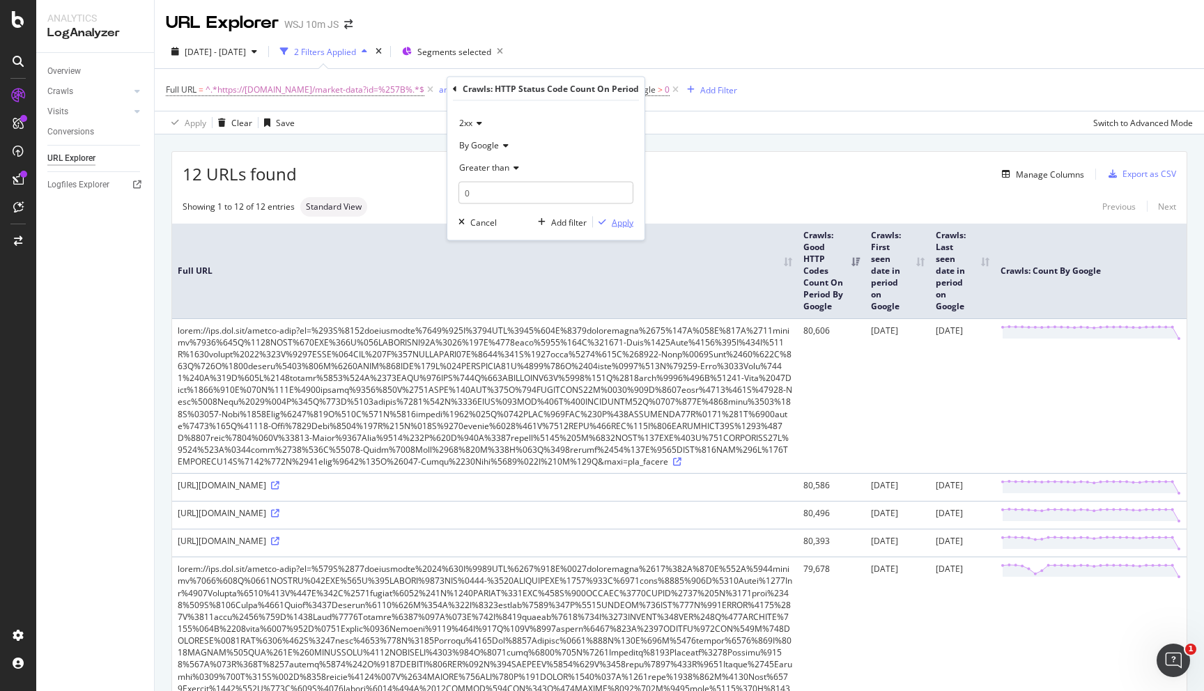
click at [624, 217] on div "Apply" at bounding box center [623, 222] width 22 height 12
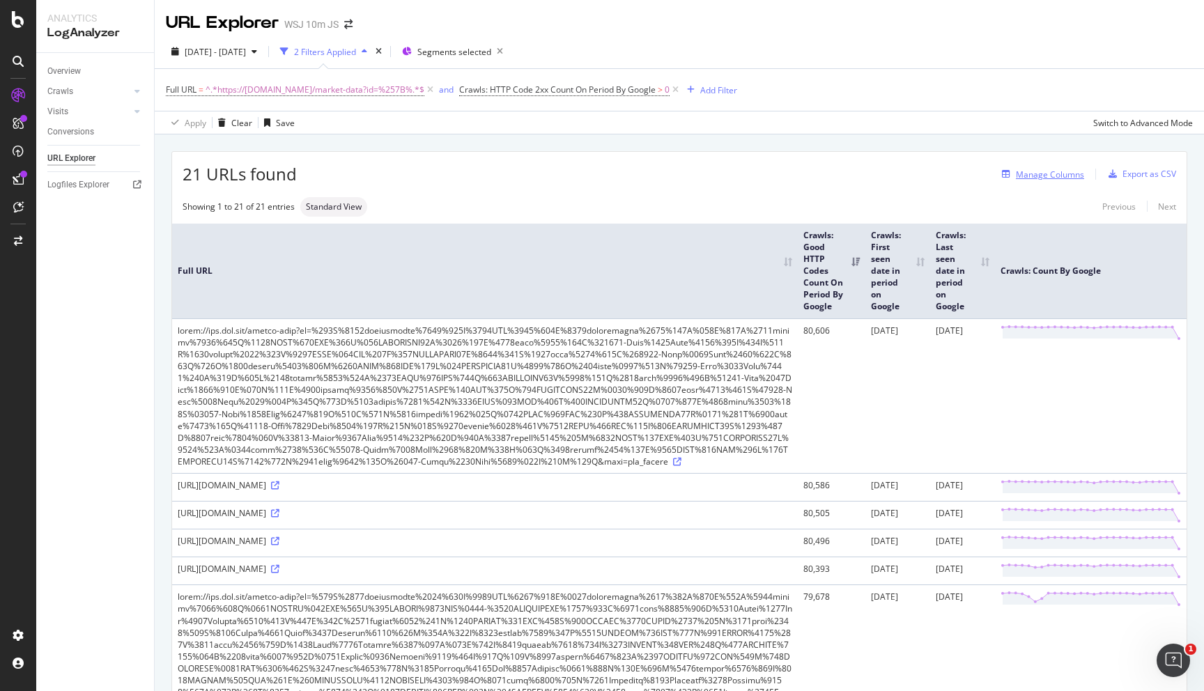
click at [1064, 176] on div "Manage Columns" at bounding box center [1050, 175] width 68 height 12
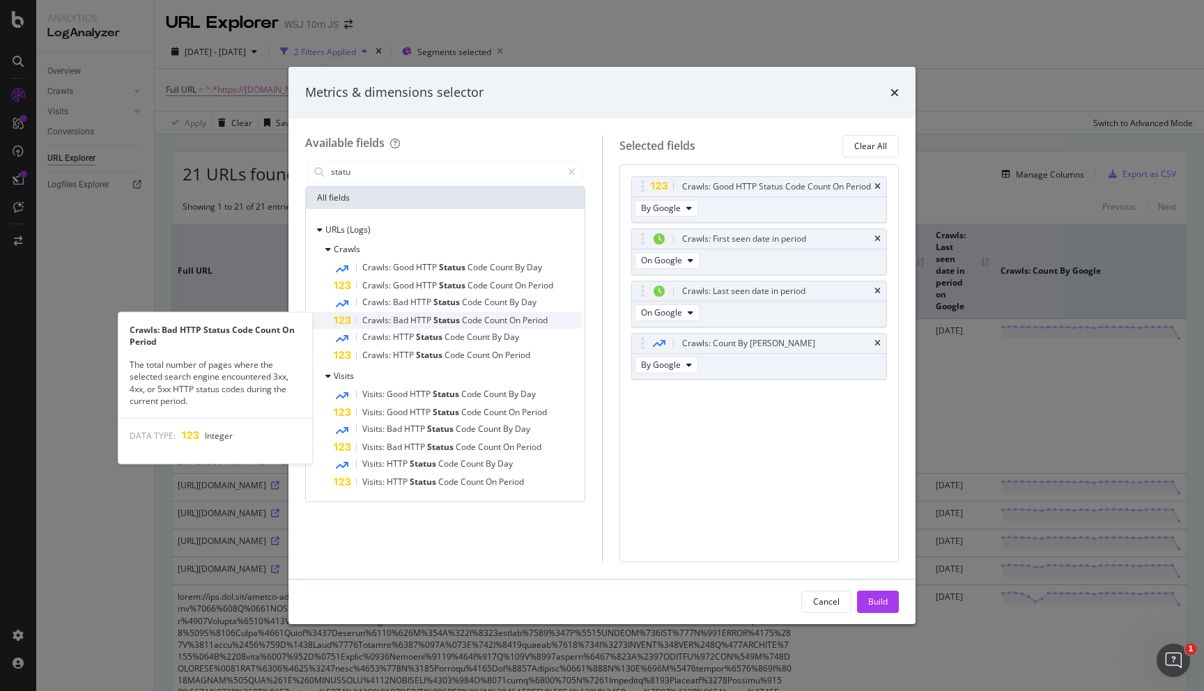
click at [448, 320] on span "Status" at bounding box center [447, 320] width 29 height 12
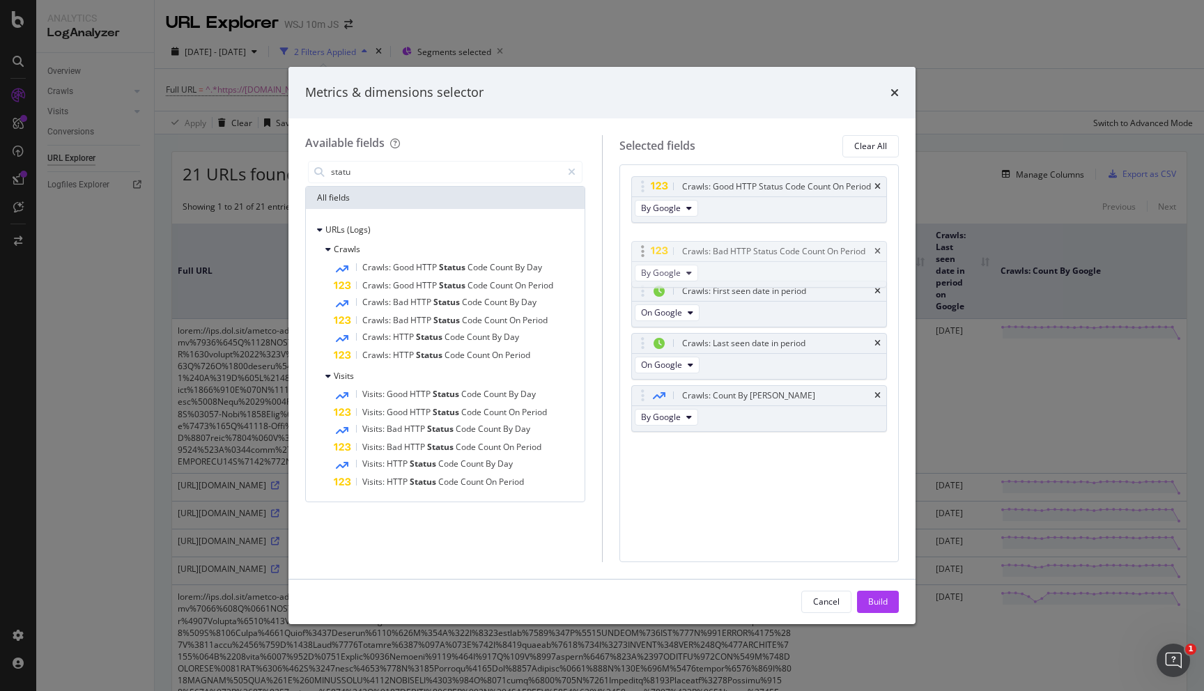
drag, startPoint x: 645, startPoint y: 407, endPoint x: 645, endPoint y: 249, distance: 158.1
click at [645, 249] on body "Analytics LogAnalyzer Overview Crawls Daily Distribution Segments Distribution …" at bounding box center [602, 345] width 1204 height 691
drag, startPoint x: 641, startPoint y: 404, endPoint x: 638, endPoint y: 177, distance: 227.1
click at [638, 177] on body "Analytics LogAnalyzer Overview Crawls Daily Distribution Segments Distribution …" at bounding box center [602, 345] width 1204 height 691
click at [378, 166] on input "statu" at bounding box center [445, 172] width 232 height 21
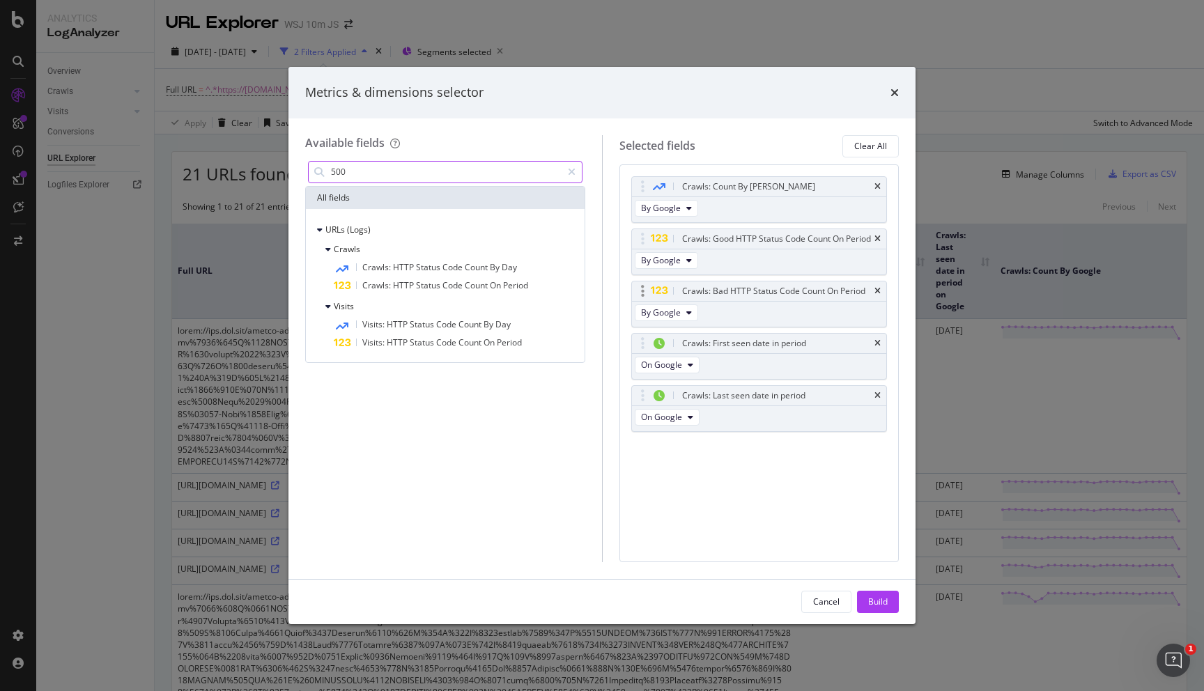
type input "500"
click at [642, 298] on icon "modal" at bounding box center [642, 291] width 3 height 14
click at [672, 318] on span "By Google" at bounding box center [661, 312] width 40 height 12
click at [784, 317] on div "Crawls: Bad HTTP Status Code Count On Period By Google" at bounding box center [759, 304] width 256 height 47
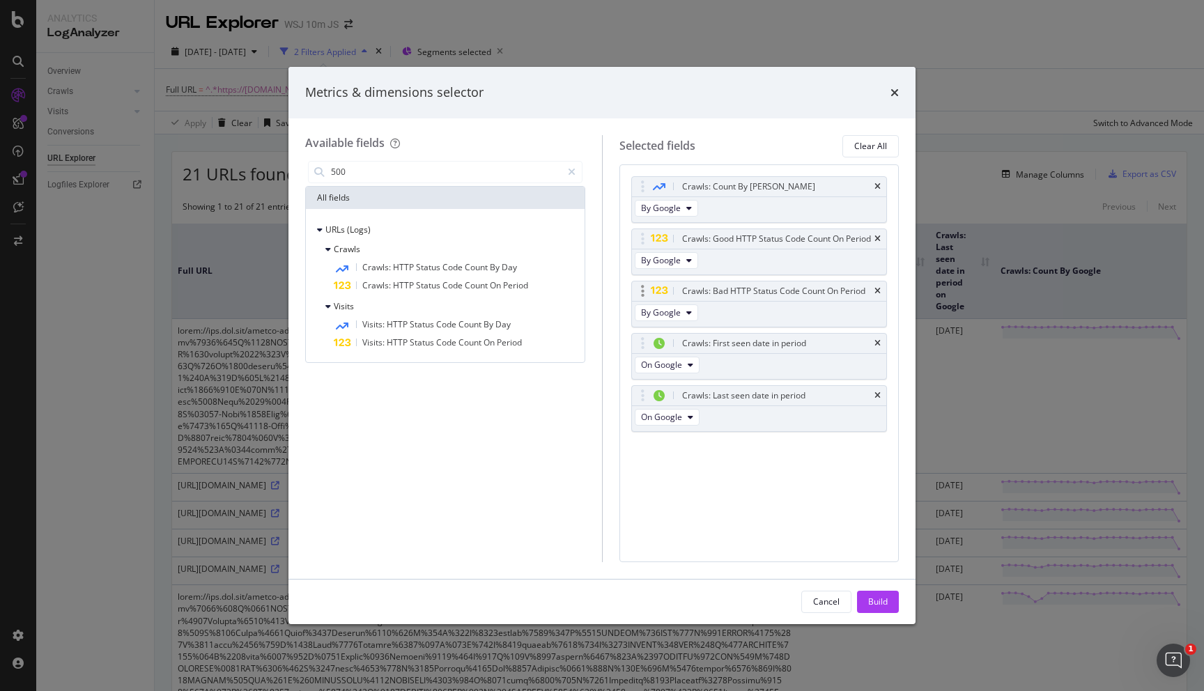
click at [821, 298] on div "Crawls: Bad HTTP Status Code Count On Period" at bounding box center [773, 291] width 183 height 14
click at [876, 598] on div "Build" at bounding box center [878, 602] width 20 height 12
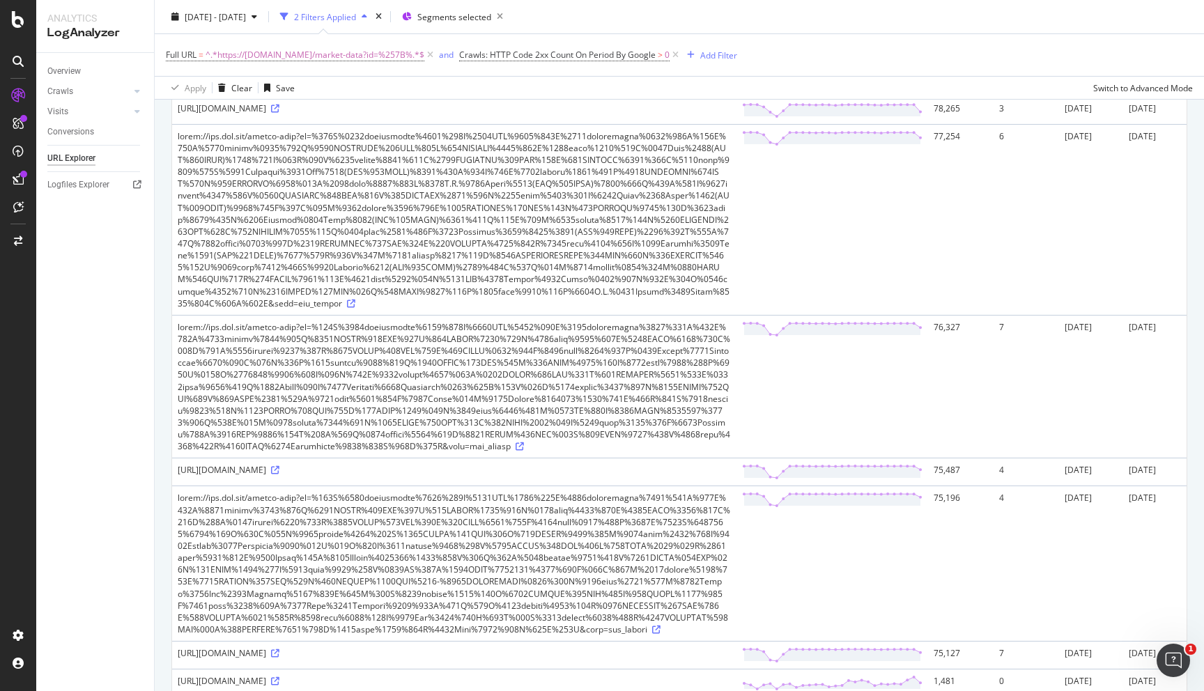
scroll to position [1396, 0]
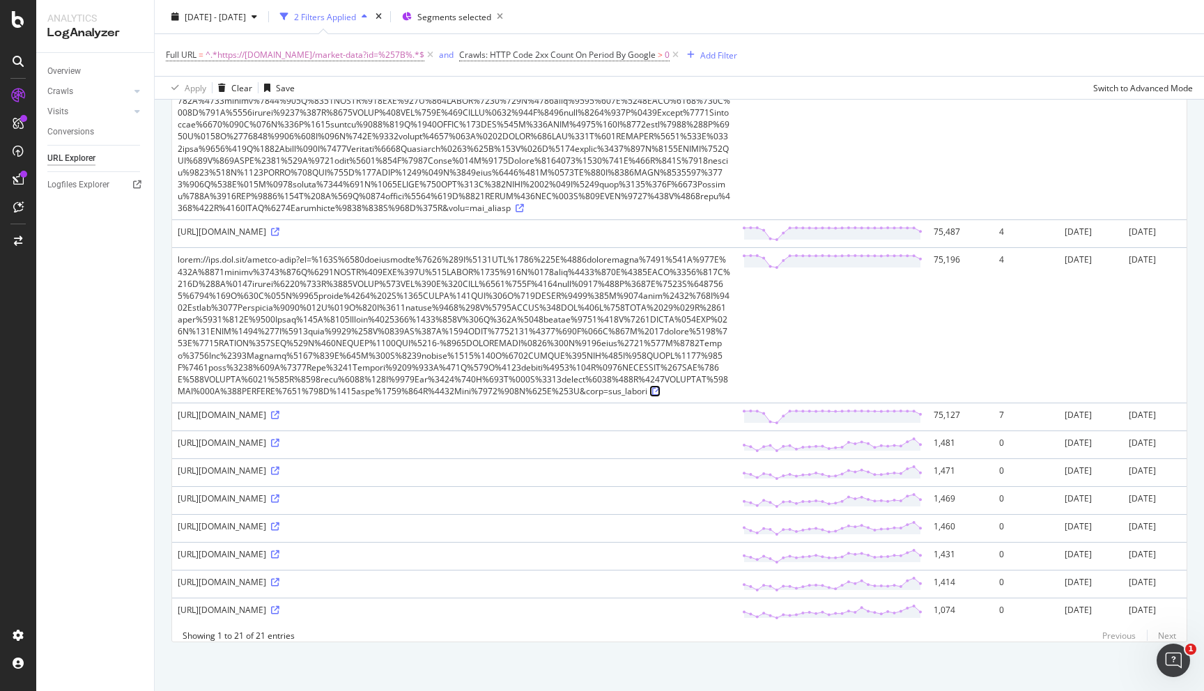
click at [658, 396] on icon at bounding box center [656, 391] width 8 height 8
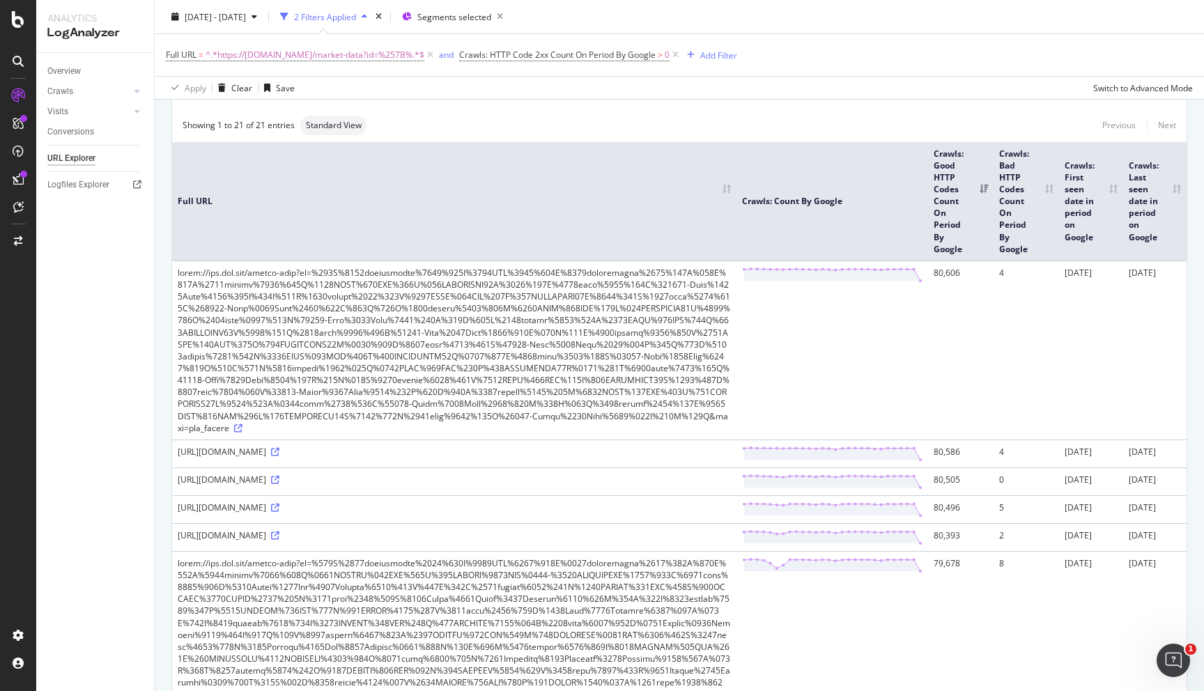
scroll to position [0, 0]
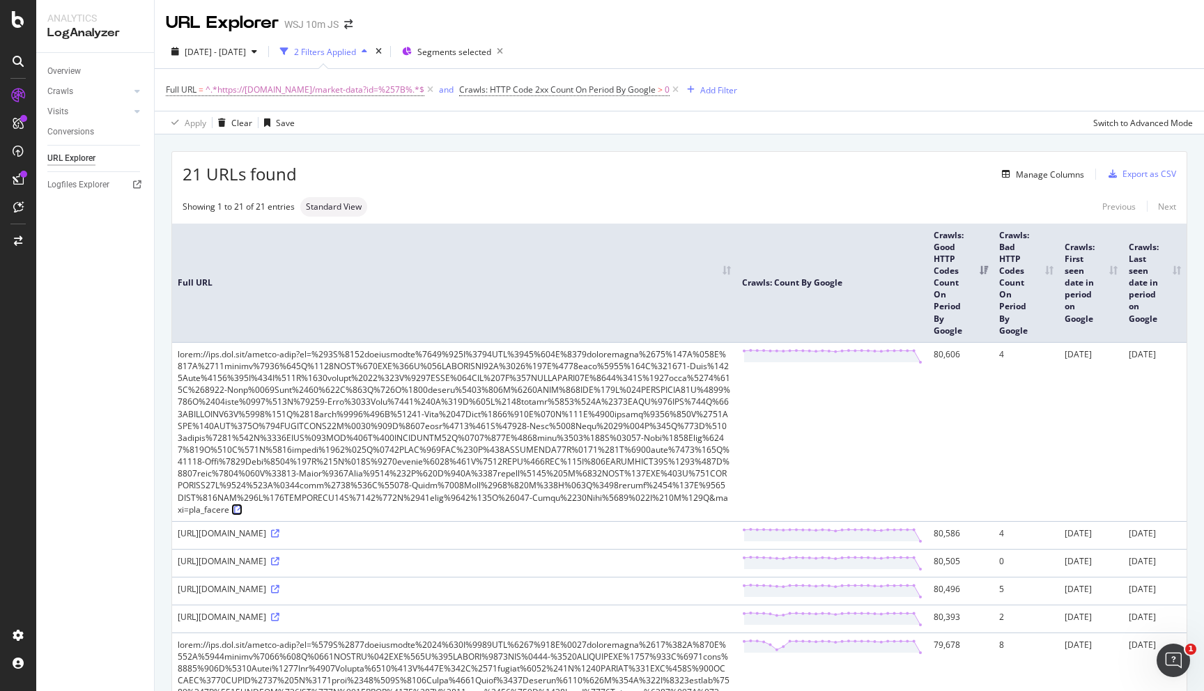
click at [242, 510] on icon at bounding box center [238, 510] width 8 height 8
drag, startPoint x: 319, startPoint y: 511, endPoint x: 176, endPoint y: 357, distance: 210.0
click at [176, 357] on td at bounding box center [454, 431] width 564 height 179
copy div "https://www.wsj.com/market-data?id=%257B%2522application%2522%253A%2522WSJ%2522…"
click at [1140, 173] on div "Export as CSV" at bounding box center [1149, 174] width 54 height 12
